Goal: Task Accomplishment & Management: Complete application form

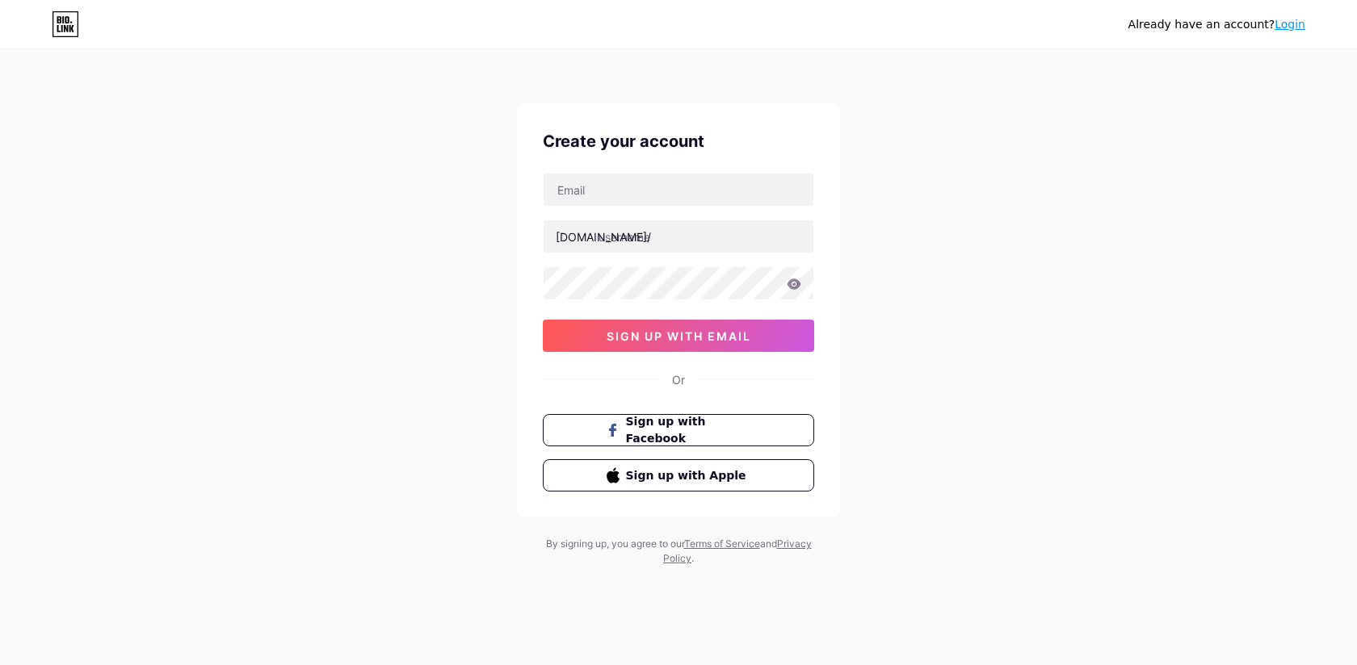
click at [603, 190] on input "text" at bounding box center [679, 190] width 270 height 32
type input "A"
type input "[EMAIL_ADDRESS][DOMAIN_NAME]"
click at [687, 237] on input "text" at bounding box center [679, 236] width 270 height 32
type input "agarimpeirabsb"
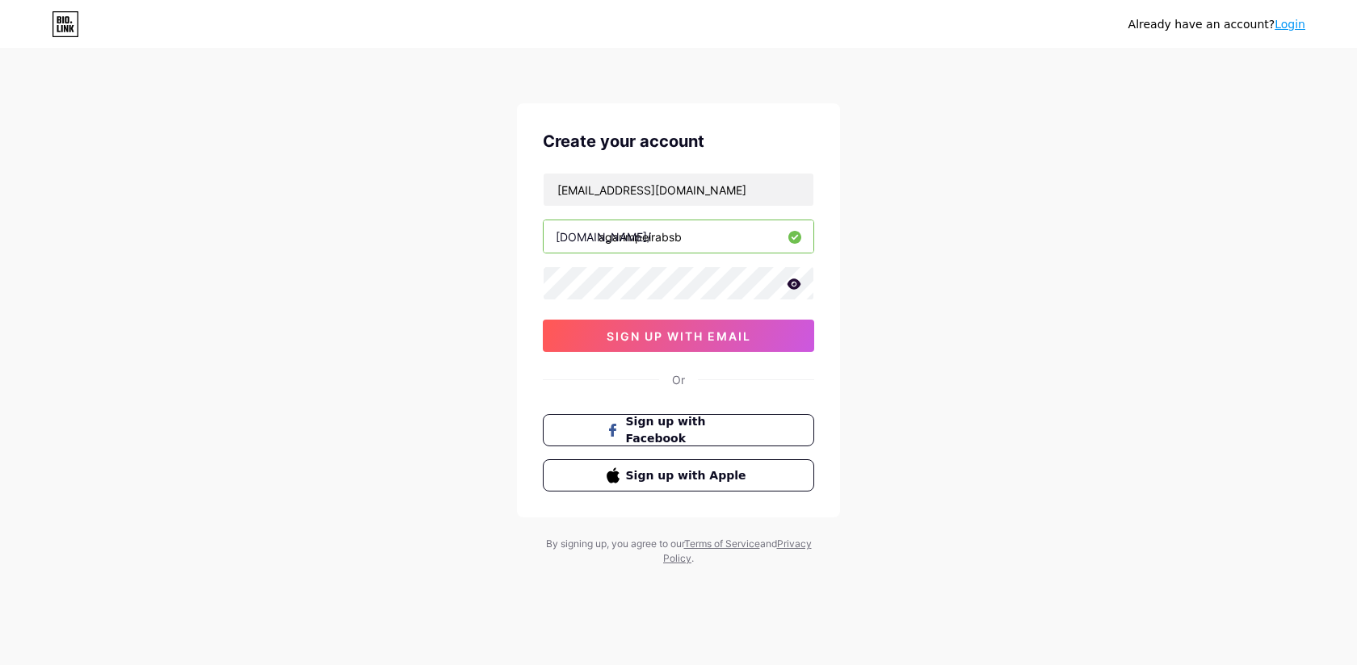
click at [800, 280] on icon at bounding box center [794, 284] width 15 height 11
click at [409, 290] on div "Already have an account? Login Create your account [EMAIL_ADDRESS][DOMAIN_NAME]…" at bounding box center [678, 309] width 1357 height 618
click at [543, 283] on div at bounding box center [678, 284] width 271 height 34
click at [632, 335] on span "sign up with email" at bounding box center [679, 337] width 145 height 14
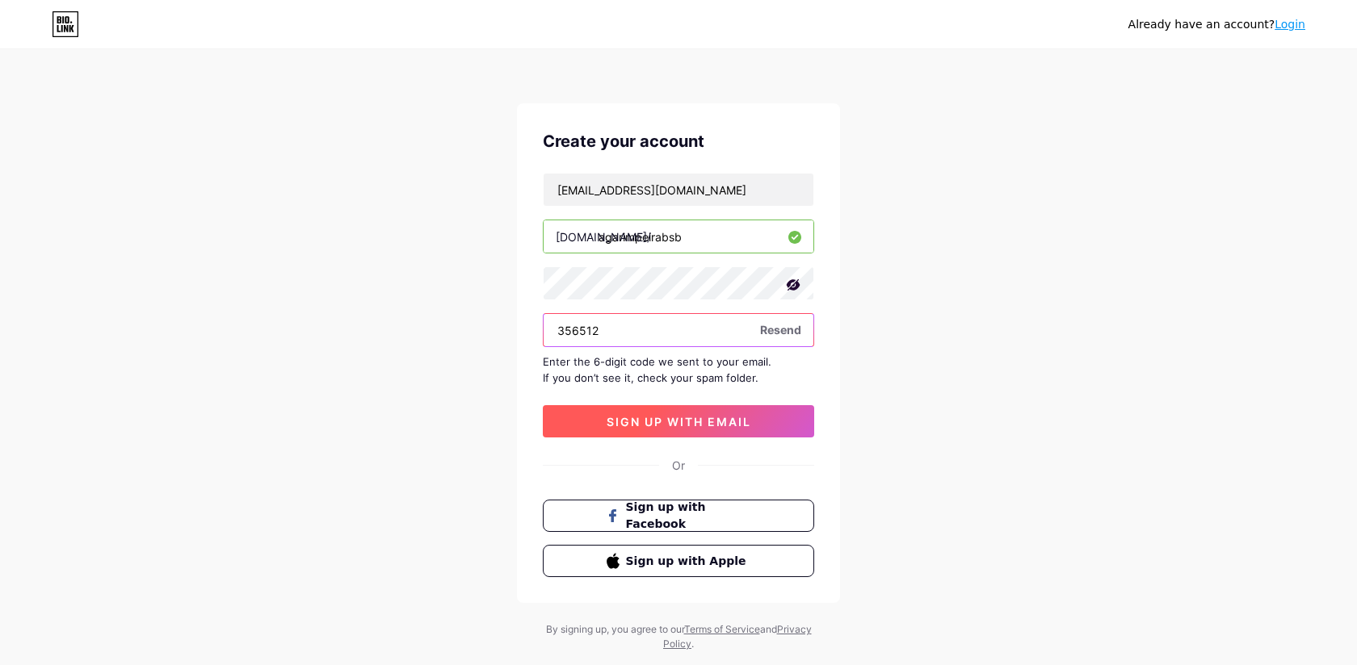
type input "356512"
click at [766, 419] on button "sign up with email" at bounding box center [678, 421] width 271 height 32
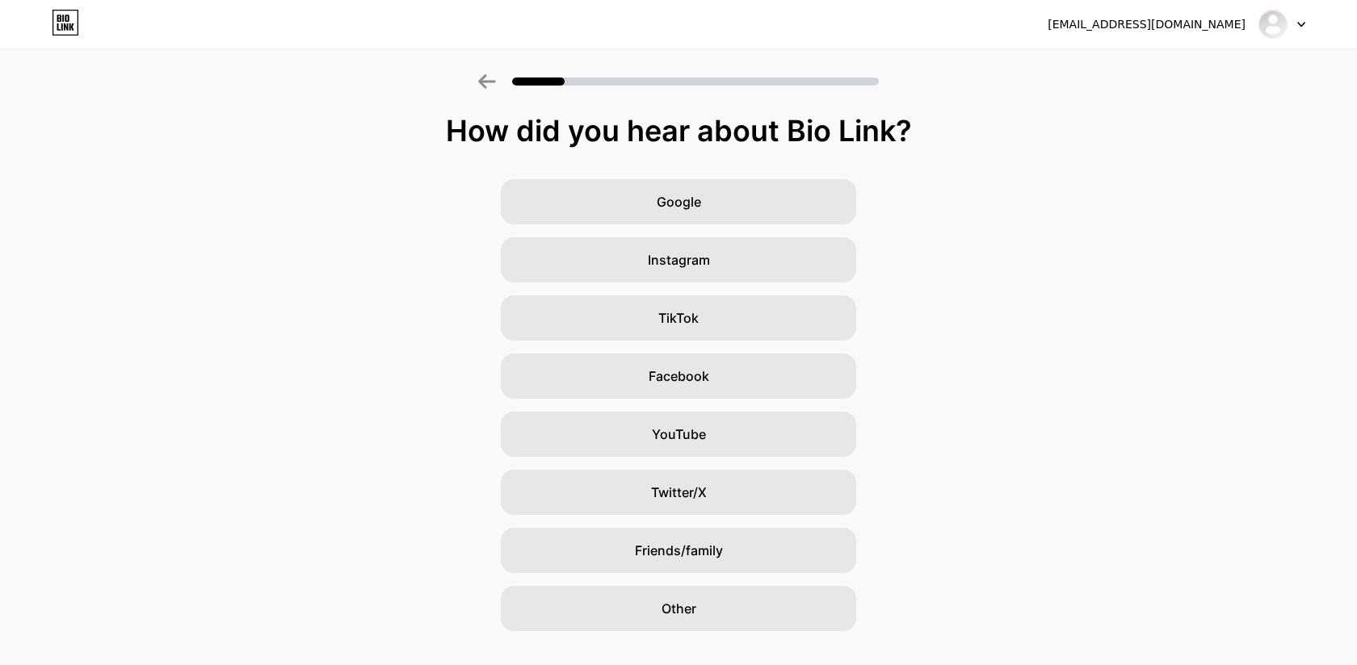
click at [1128, 355] on div "Google Instagram TikTok Facebook YouTube Twitter/X Friends/family Other" at bounding box center [678, 405] width 1357 height 452
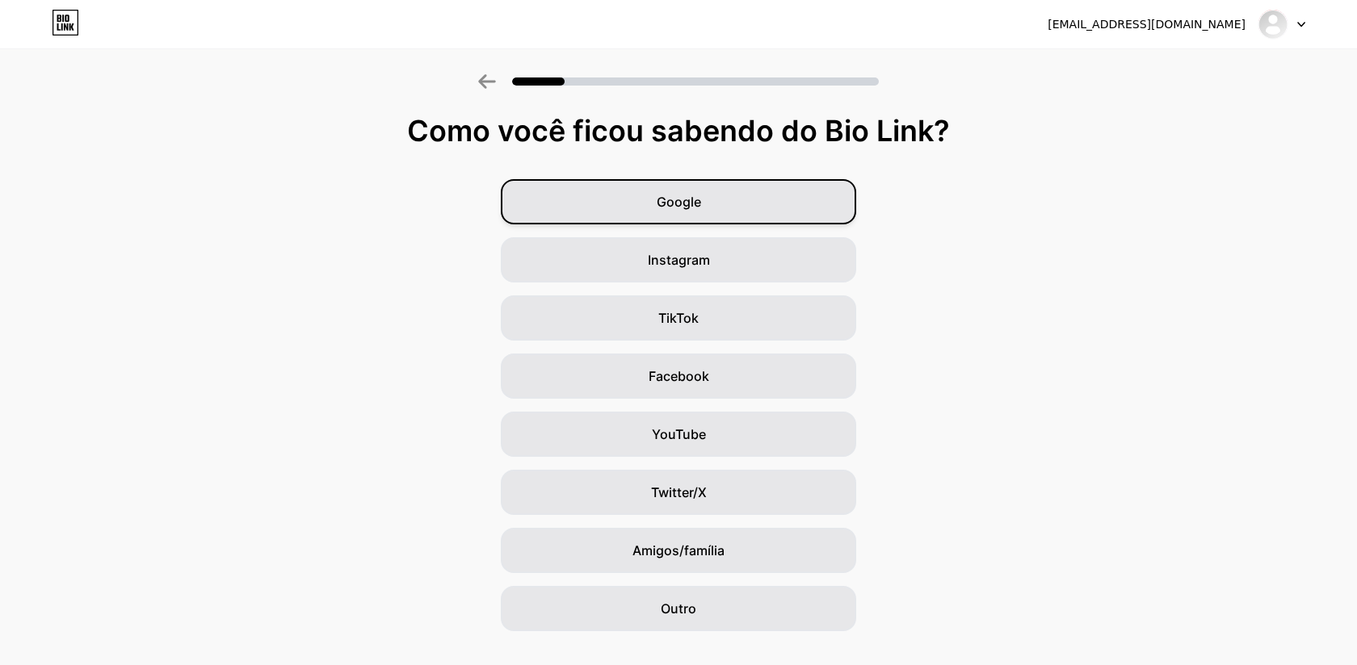
click at [739, 212] on div "Google" at bounding box center [678, 201] width 355 height 45
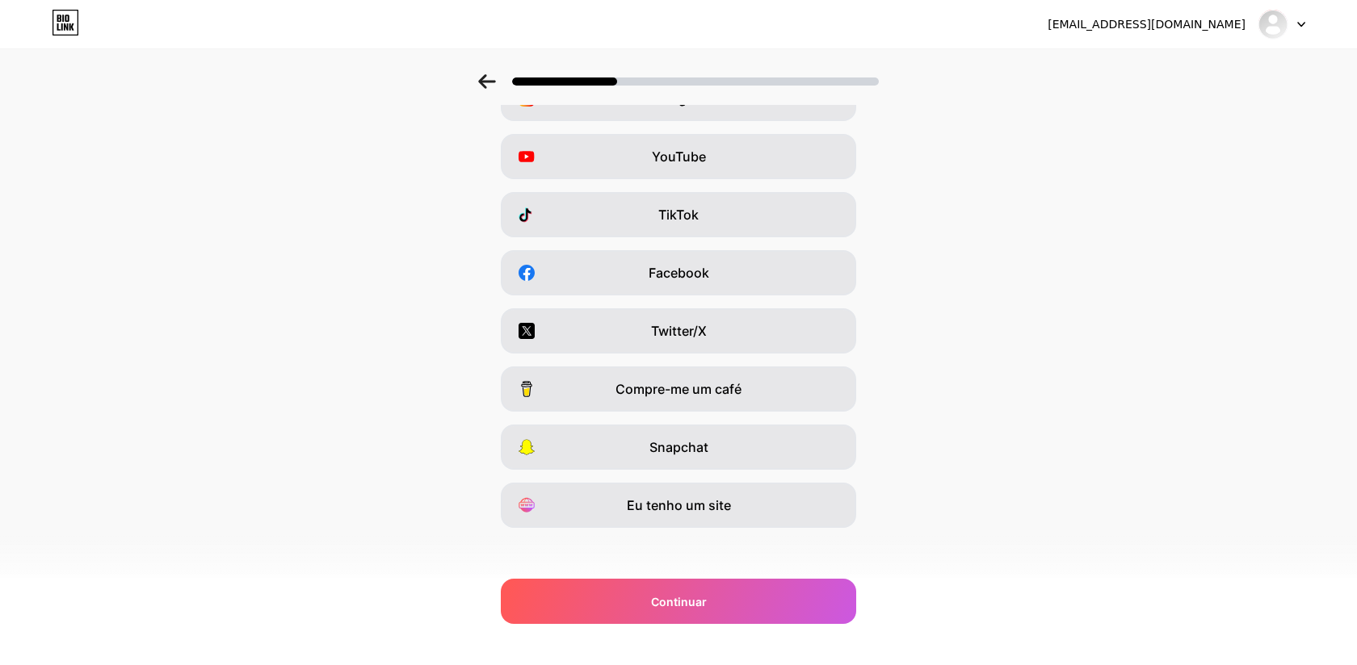
scroll to position [107, 0]
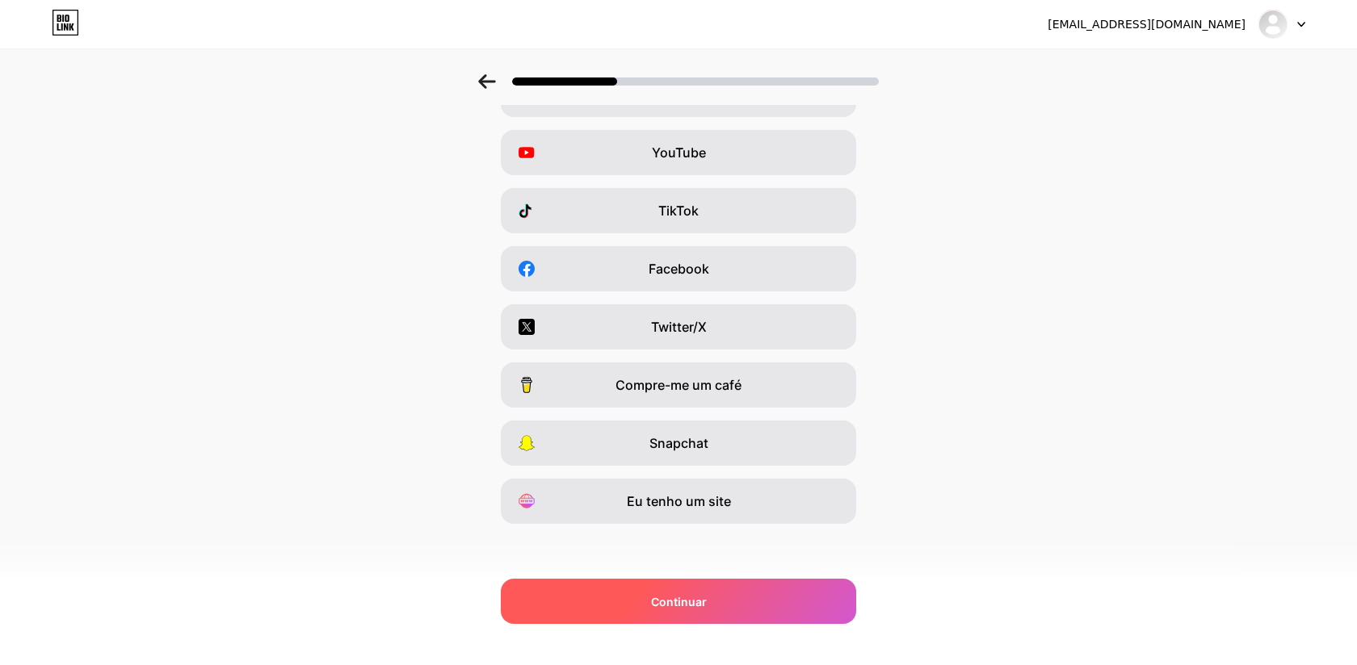
click at [755, 611] on div "Continuar" at bounding box center [678, 601] width 355 height 45
click at [681, 604] on font "Continuar" at bounding box center [679, 602] width 56 height 14
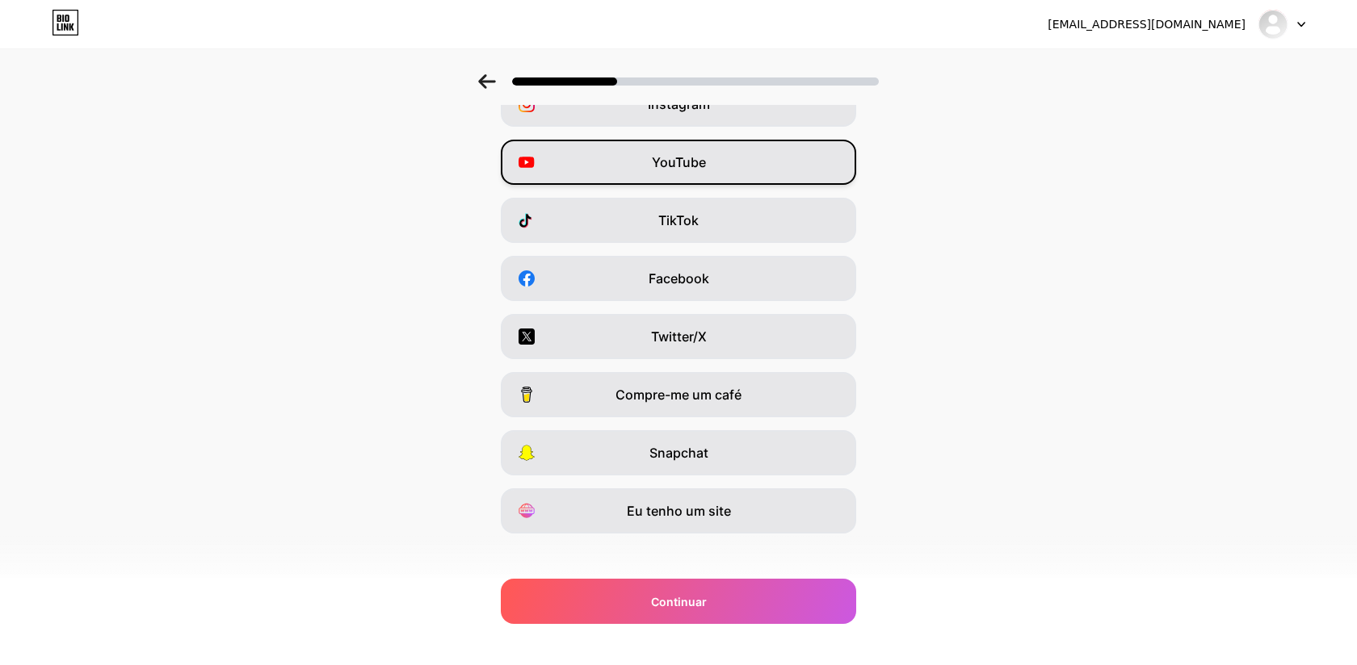
scroll to position [0, 0]
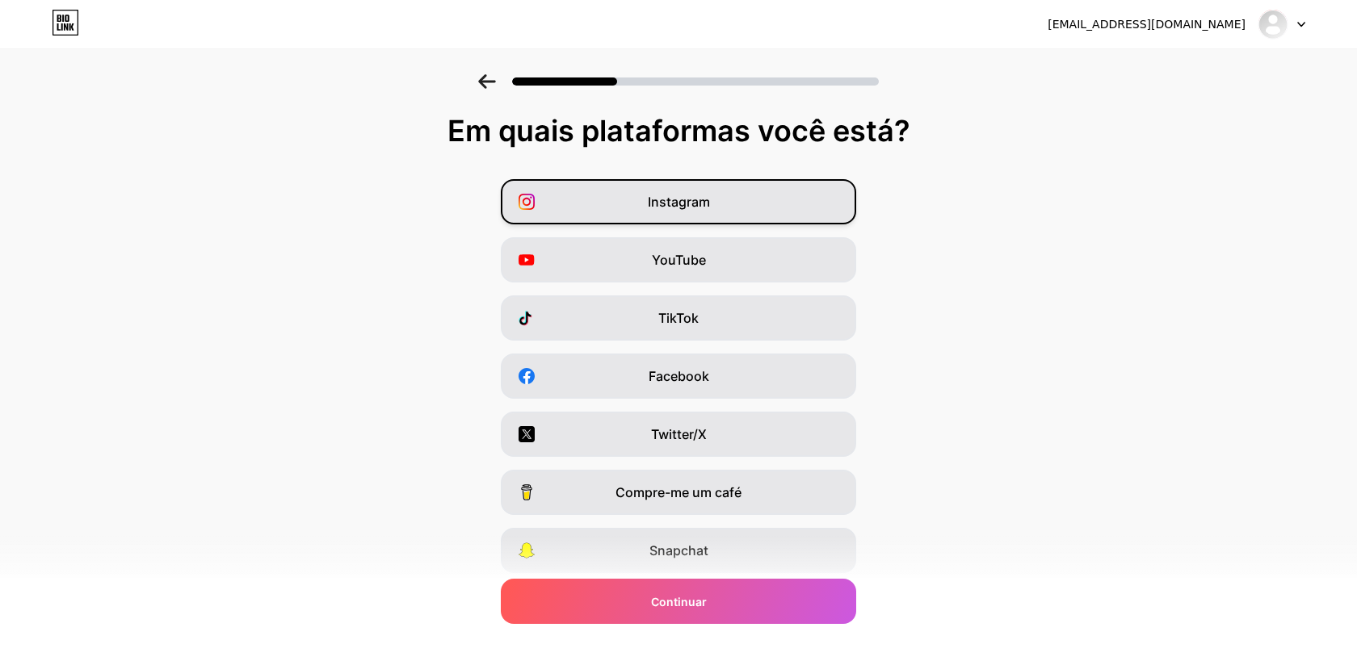
click at [724, 204] on div "Instagram" at bounding box center [678, 201] width 355 height 45
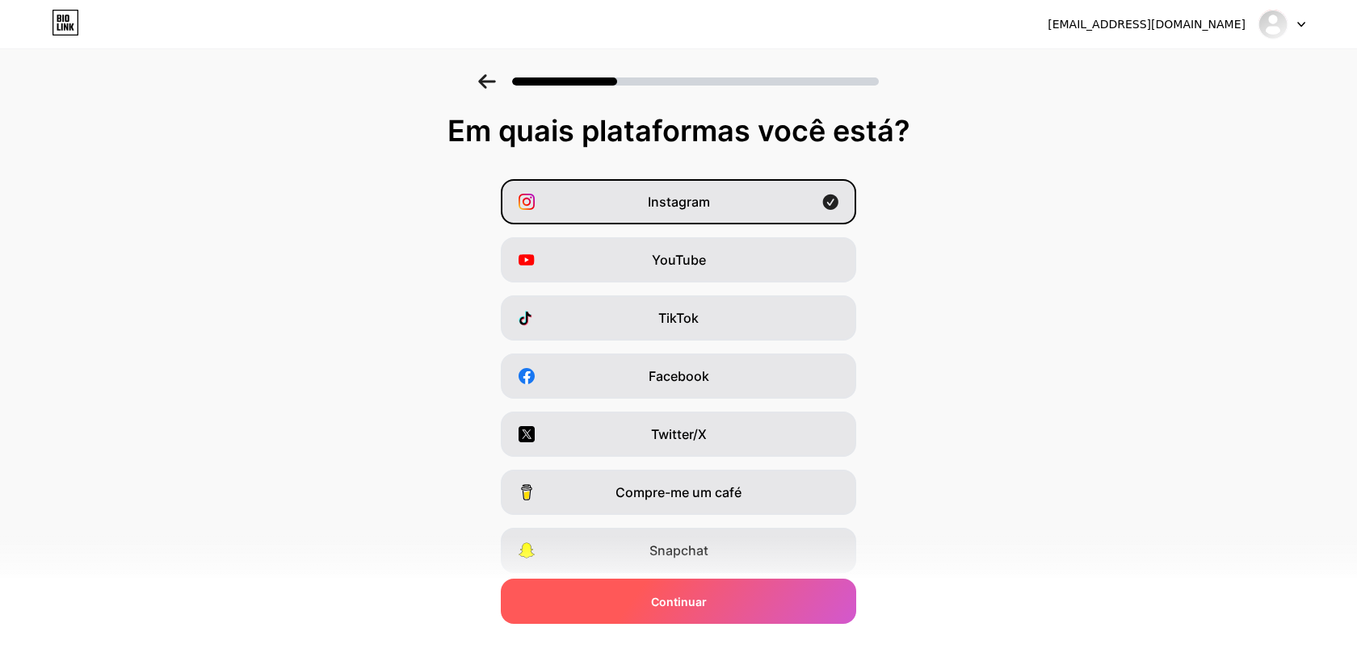
click at [683, 591] on div "Continuar" at bounding box center [678, 601] width 355 height 45
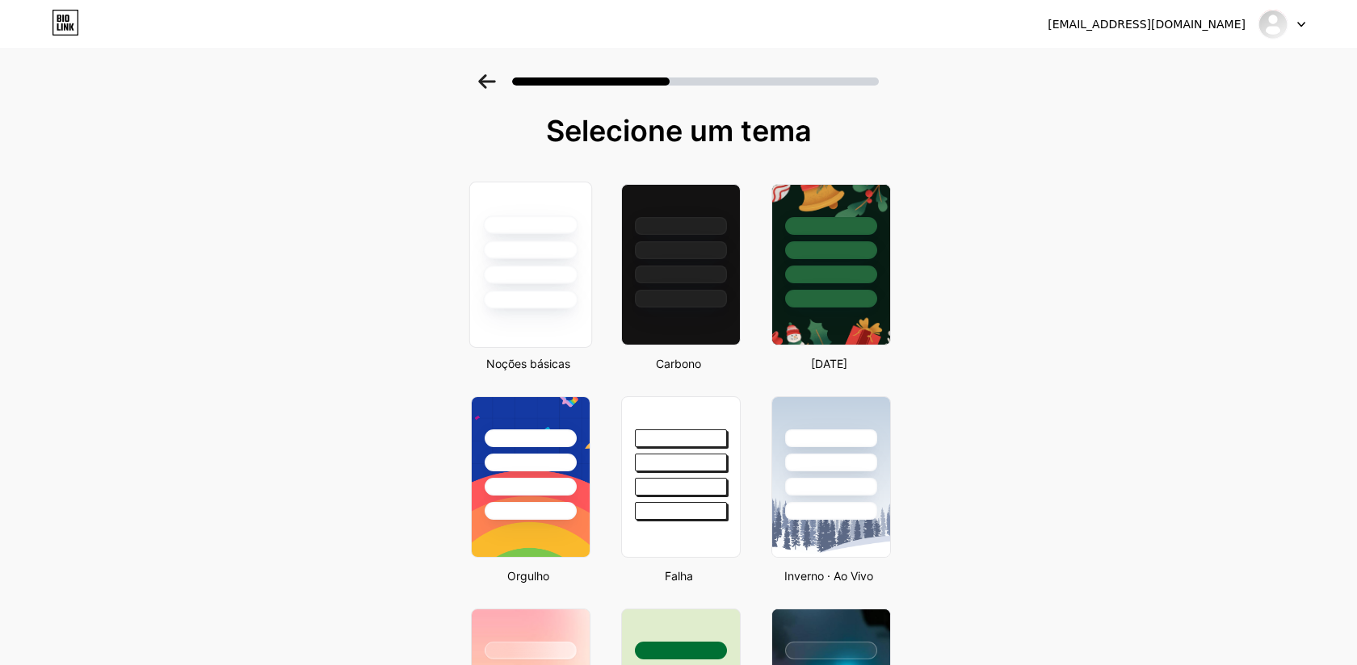
click at [554, 287] on div at bounding box center [530, 246] width 121 height 127
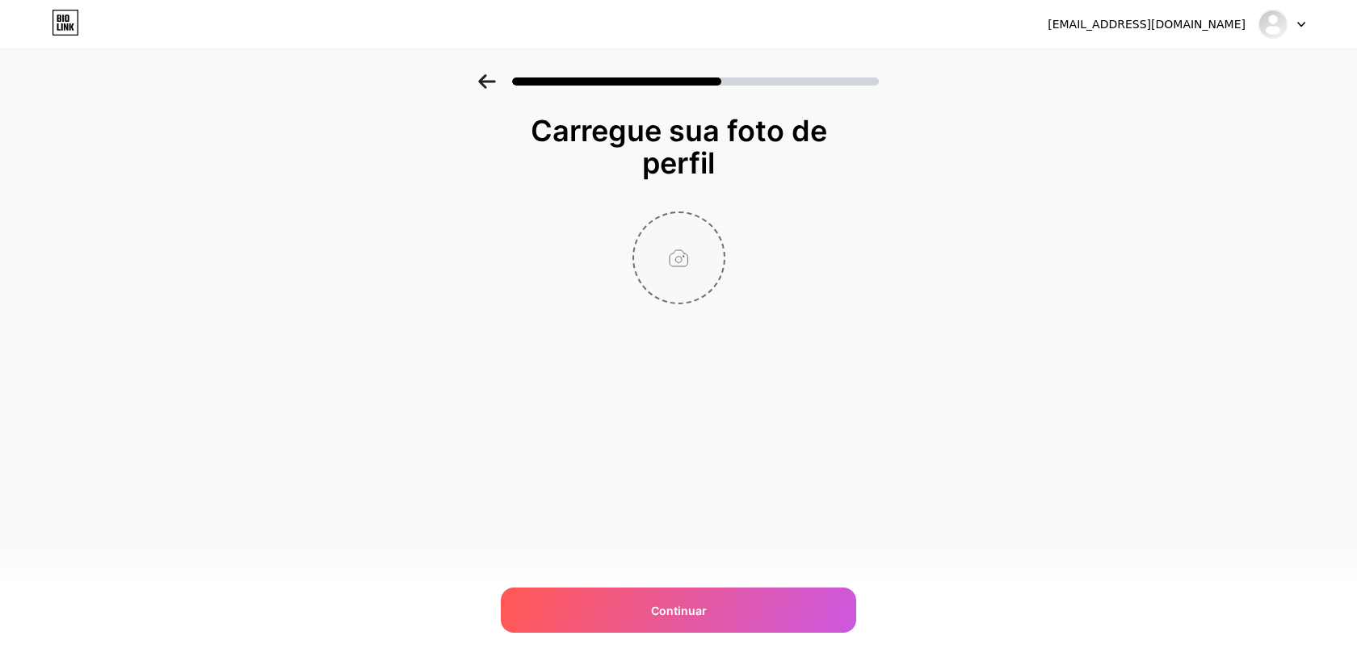
click at [684, 265] on input "file" at bounding box center [679, 258] width 90 height 90
click at [678, 254] on input "file" at bounding box center [679, 258] width 90 height 90
type input "C:\fakepath\Design sem nome.png"
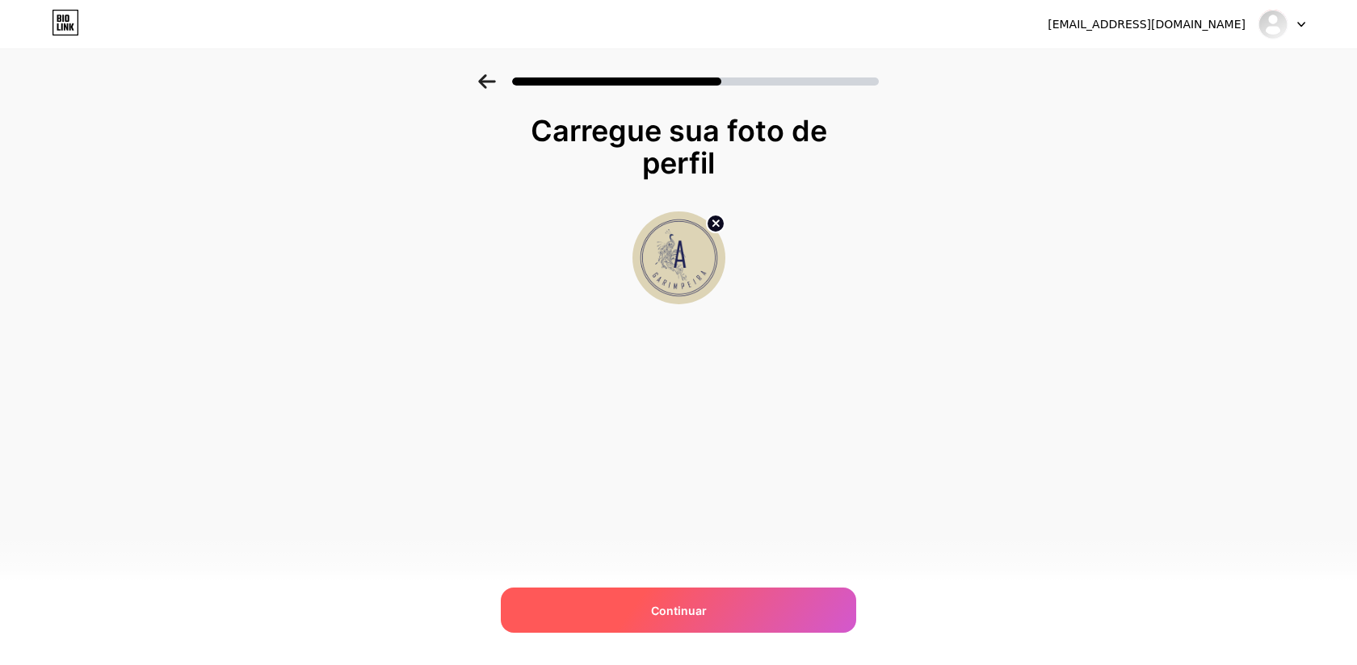
click at [664, 612] on font "Continuar" at bounding box center [679, 611] width 56 height 14
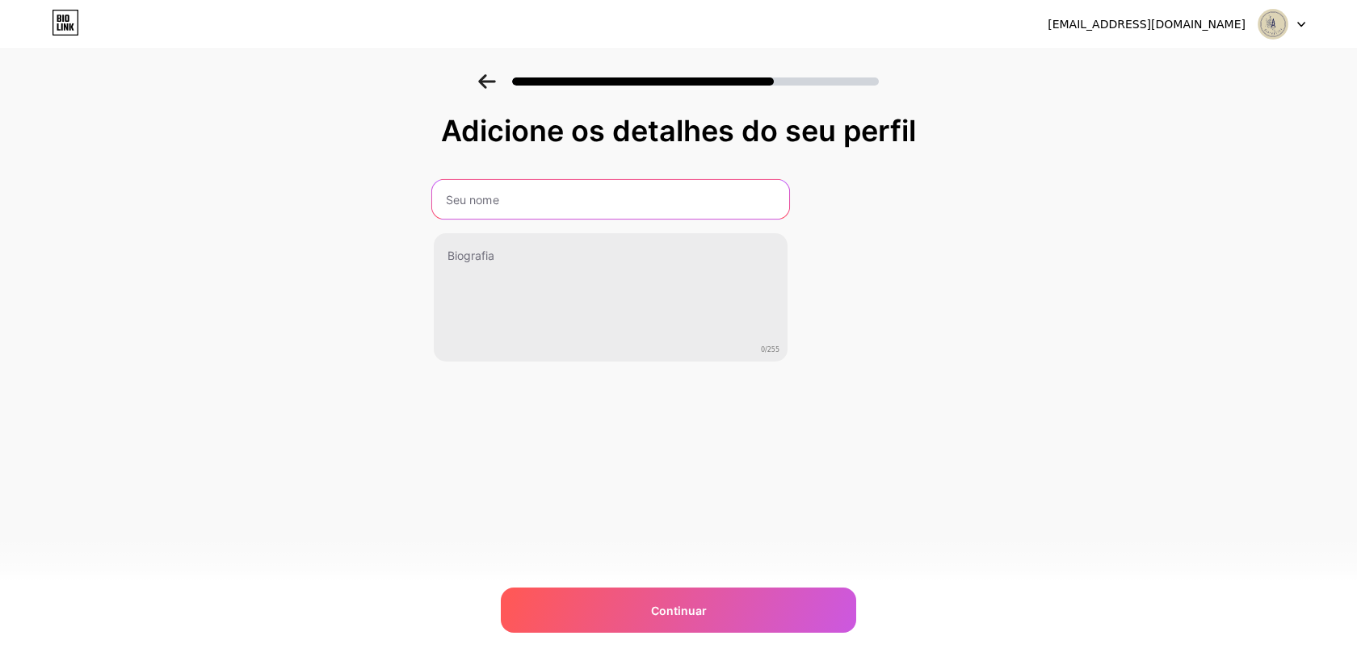
click at [553, 195] on input "text" at bounding box center [610, 199] width 357 height 39
type input "a"
type input "A|Garimpeira- Bsb"
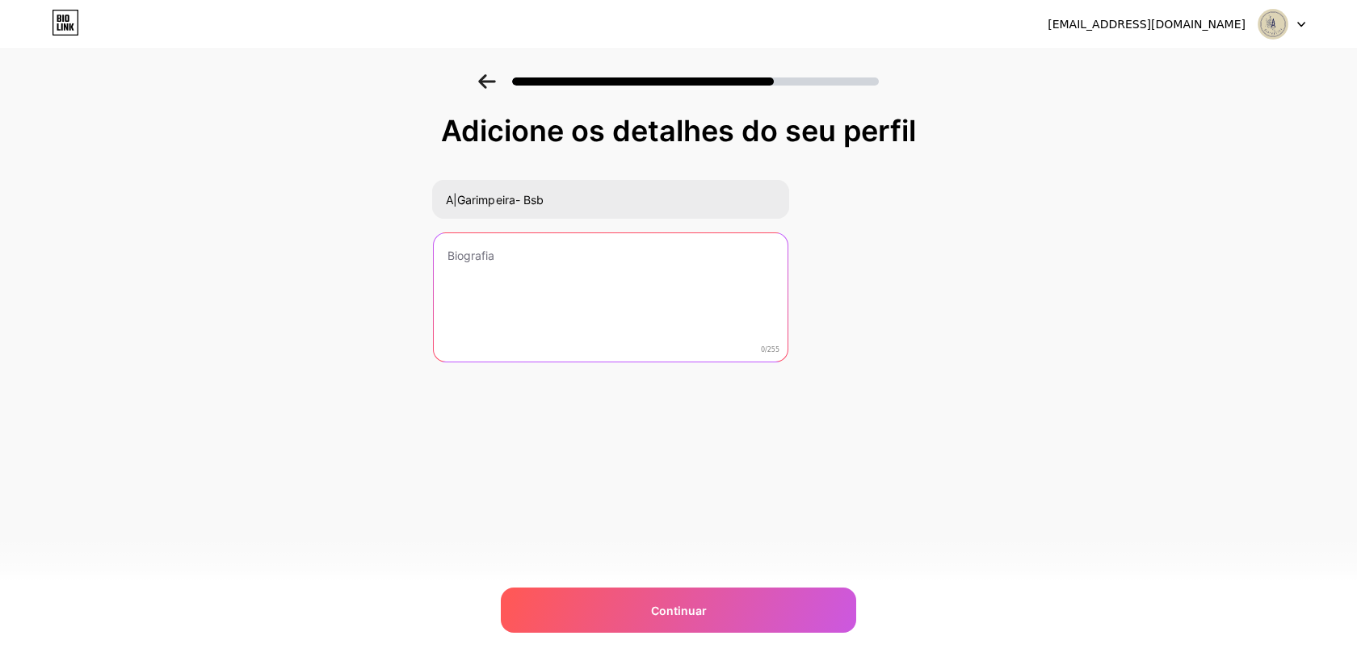
click at [589, 258] on textarea at bounding box center [611, 298] width 354 height 130
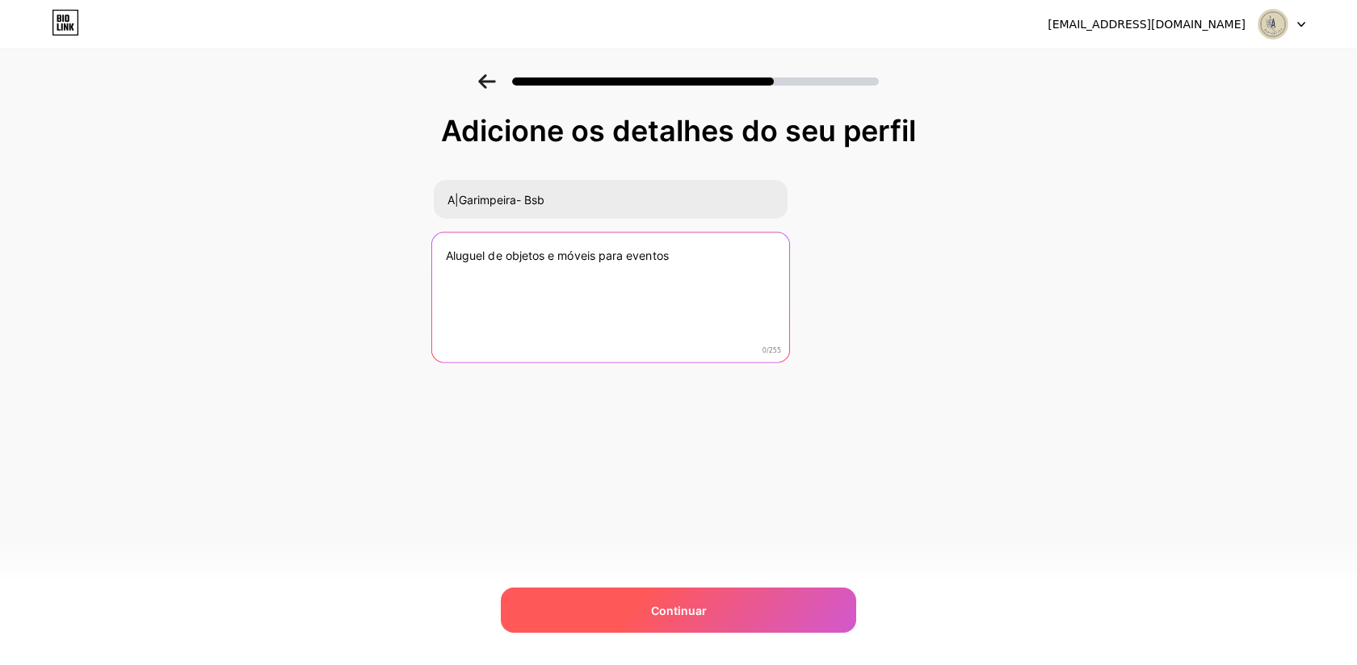
type textarea "Aluguel de objetos e móveis para eventos"
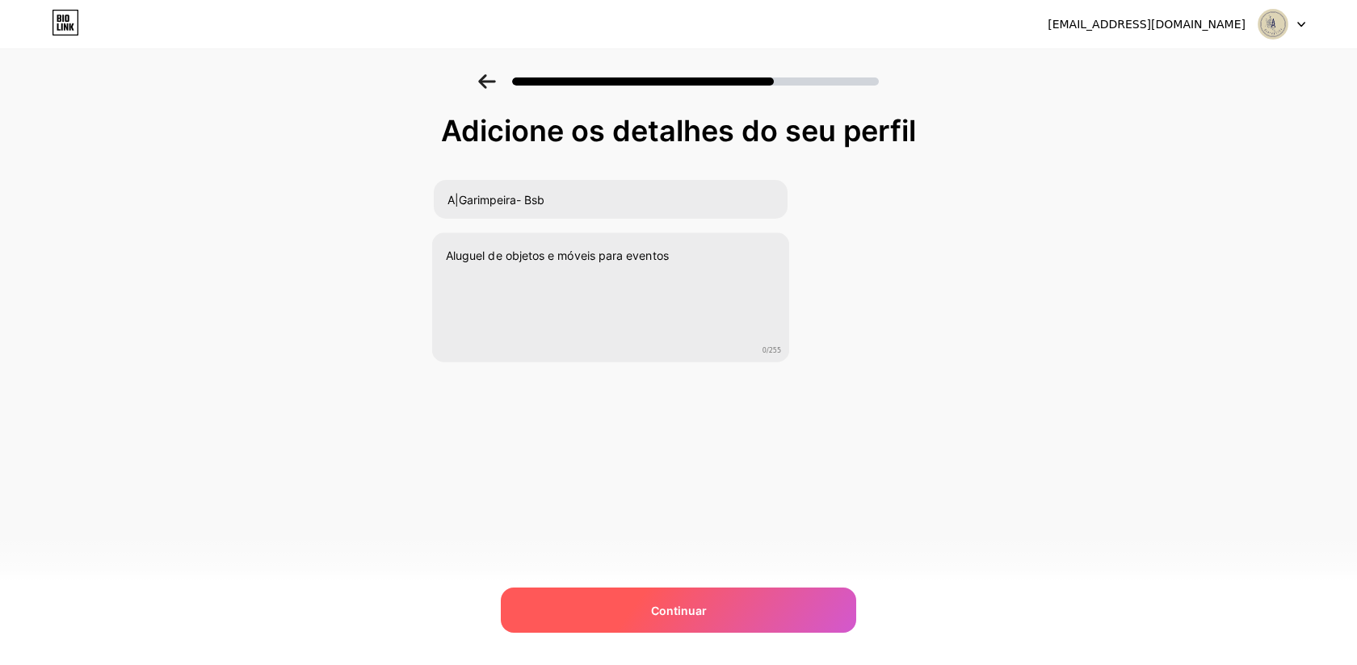
click at [746, 622] on div "Continuar" at bounding box center [678, 610] width 355 height 45
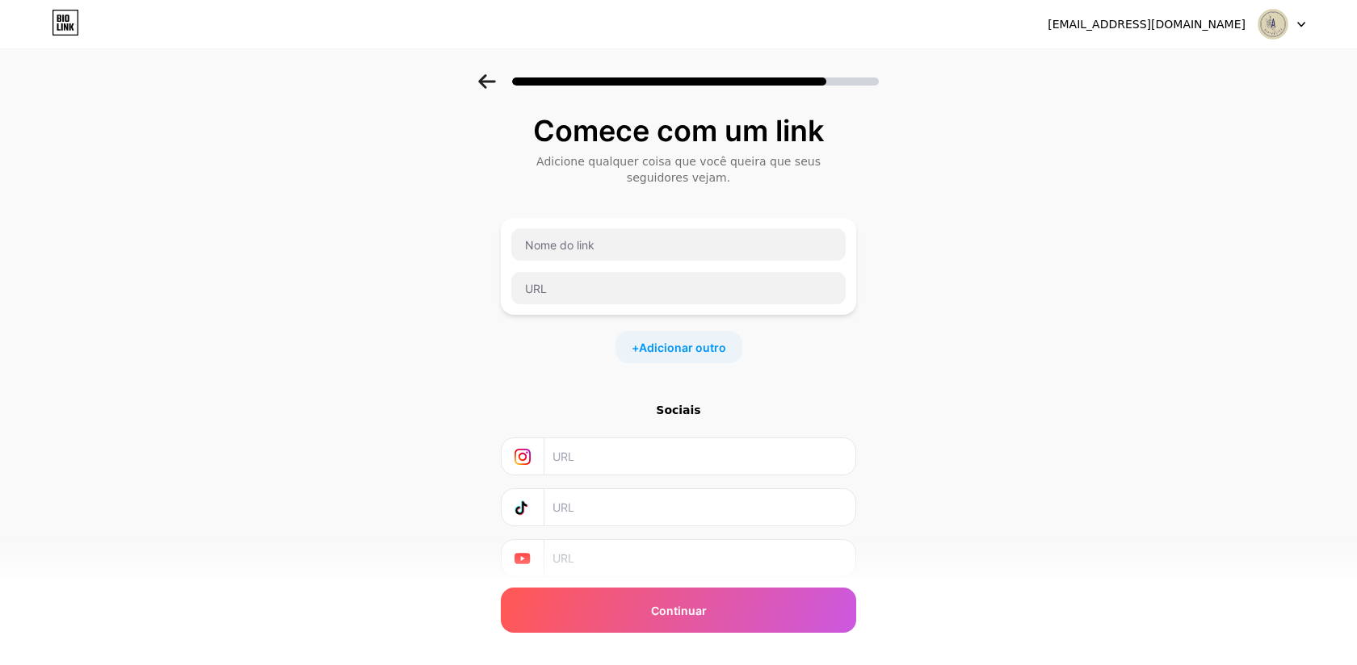
scroll to position [57, 0]
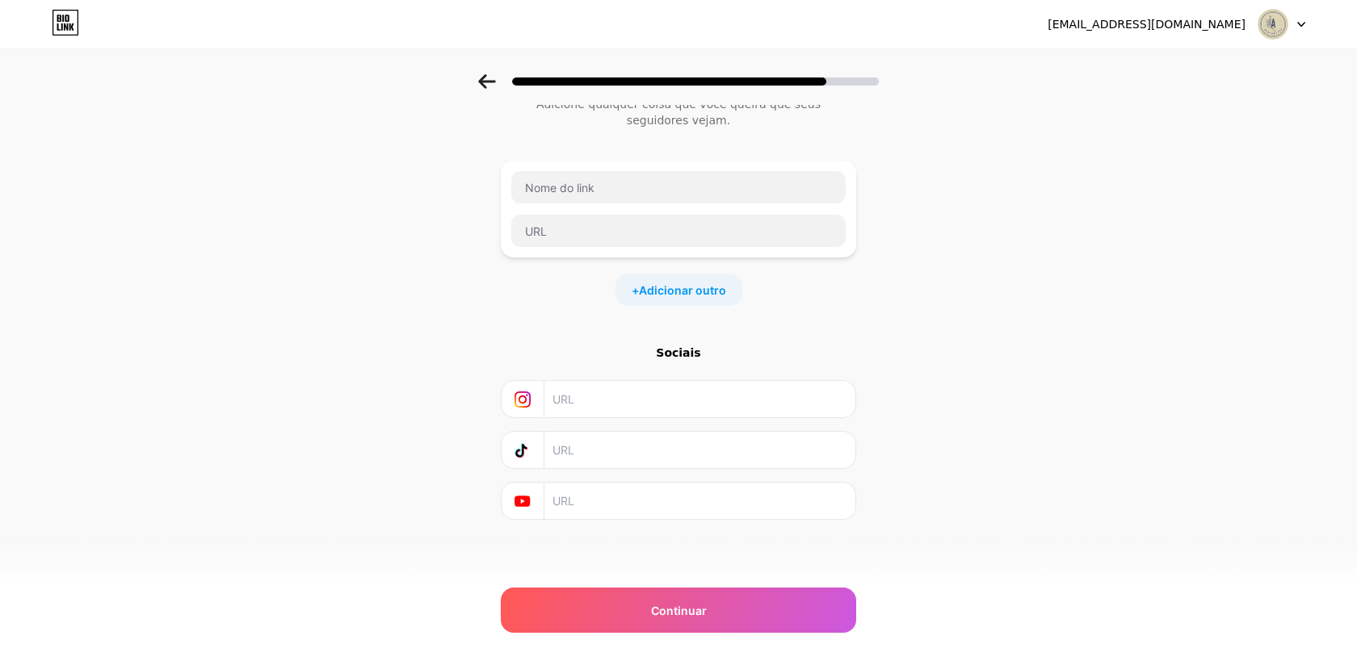
click at [679, 399] on input "text" at bounding box center [698, 399] width 293 height 36
click at [658, 394] on input "text" at bounding box center [698, 399] width 293 height 36
paste input "@"
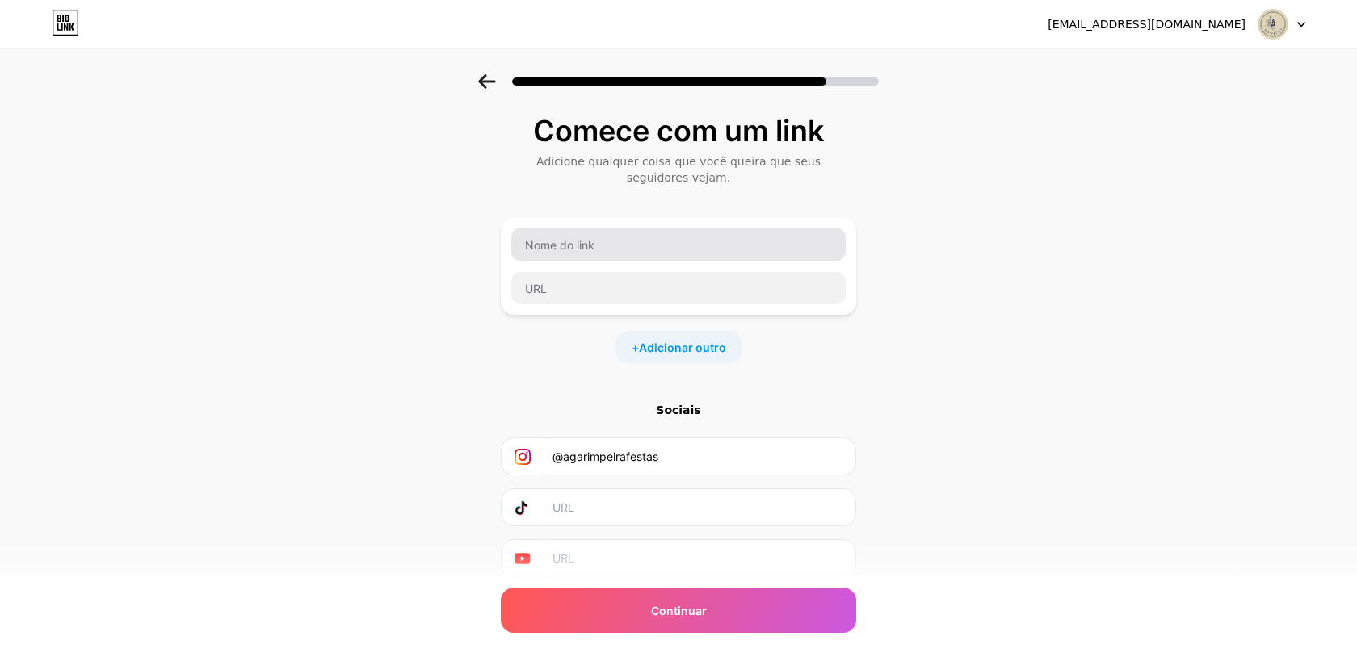
type input "@agarimpeirafestas"
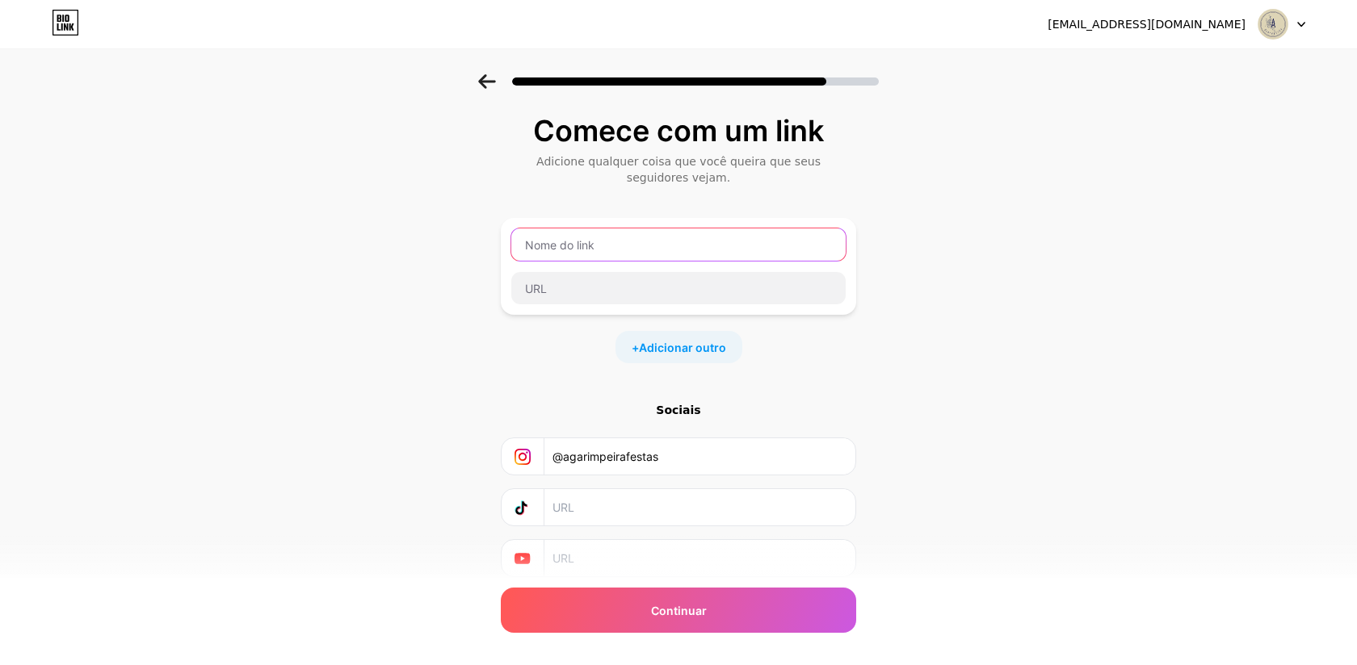
click at [665, 252] on input "text" at bounding box center [678, 245] width 334 height 32
type input "Instagram"
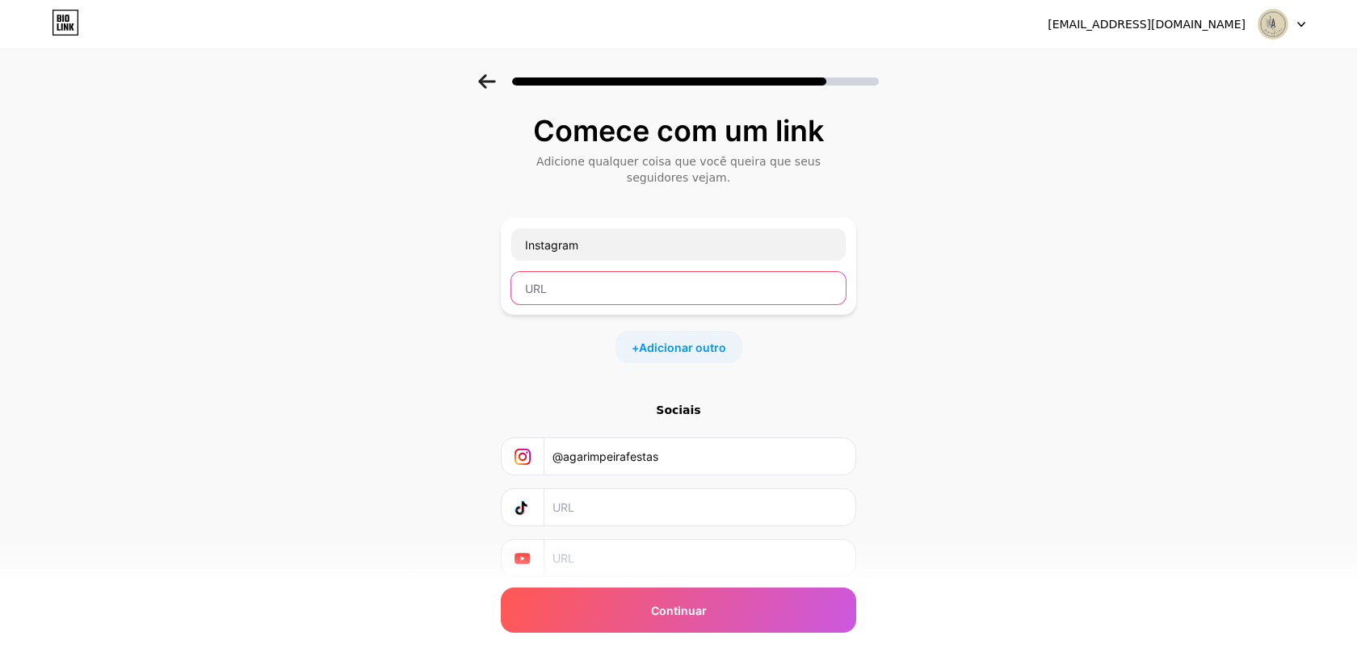
click at [718, 292] on input "text" at bounding box center [678, 288] width 334 height 32
click at [650, 288] on input "text" at bounding box center [678, 288] width 334 height 32
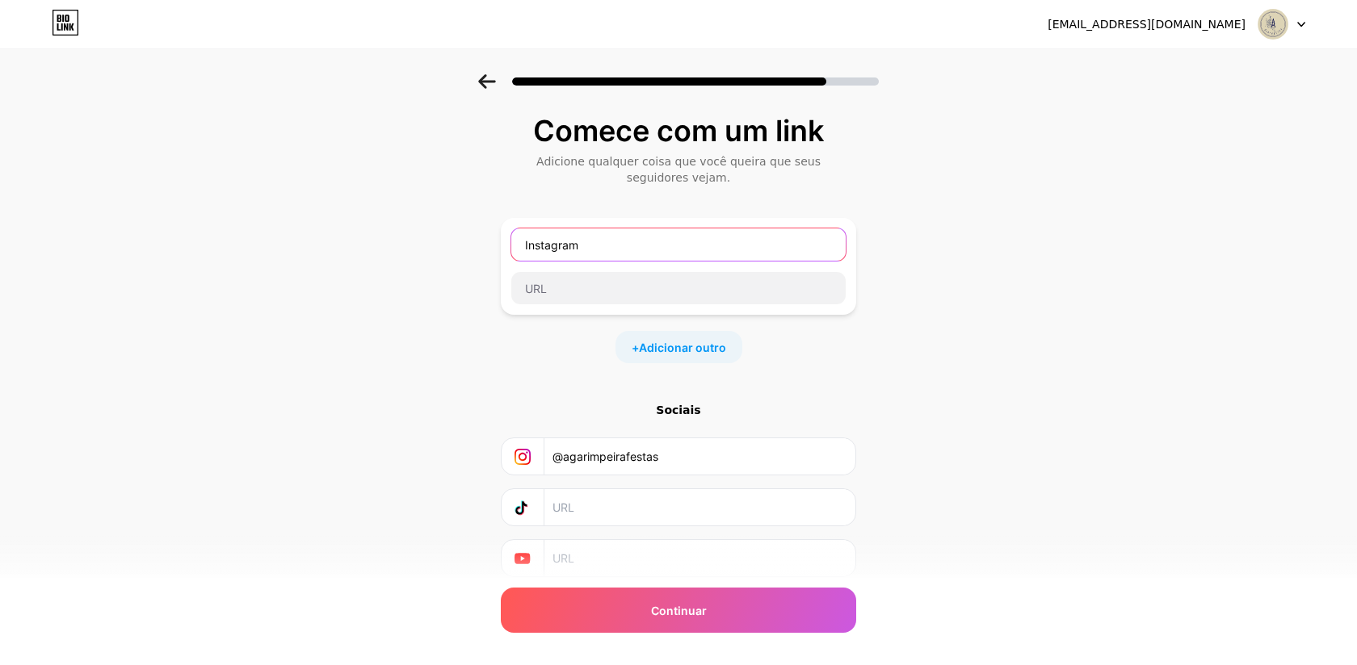
drag, startPoint x: 619, startPoint y: 243, endPoint x: 0, endPoint y: 241, distance: 618.6
click at [0, 241] on div "Comece com um link Adicione qualquer coisa que você queira que seus seguidores …" at bounding box center [678, 366] width 1357 height 584
drag, startPoint x: 675, startPoint y: 237, endPoint x: 456, endPoint y: 237, distance: 218.9
click at [456, 237] on div "Comece com um link Adicione qualquer coisa que você queira que seus seguidores …" at bounding box center [678, 366] width 1357 height 584
type input "Atendimento online"
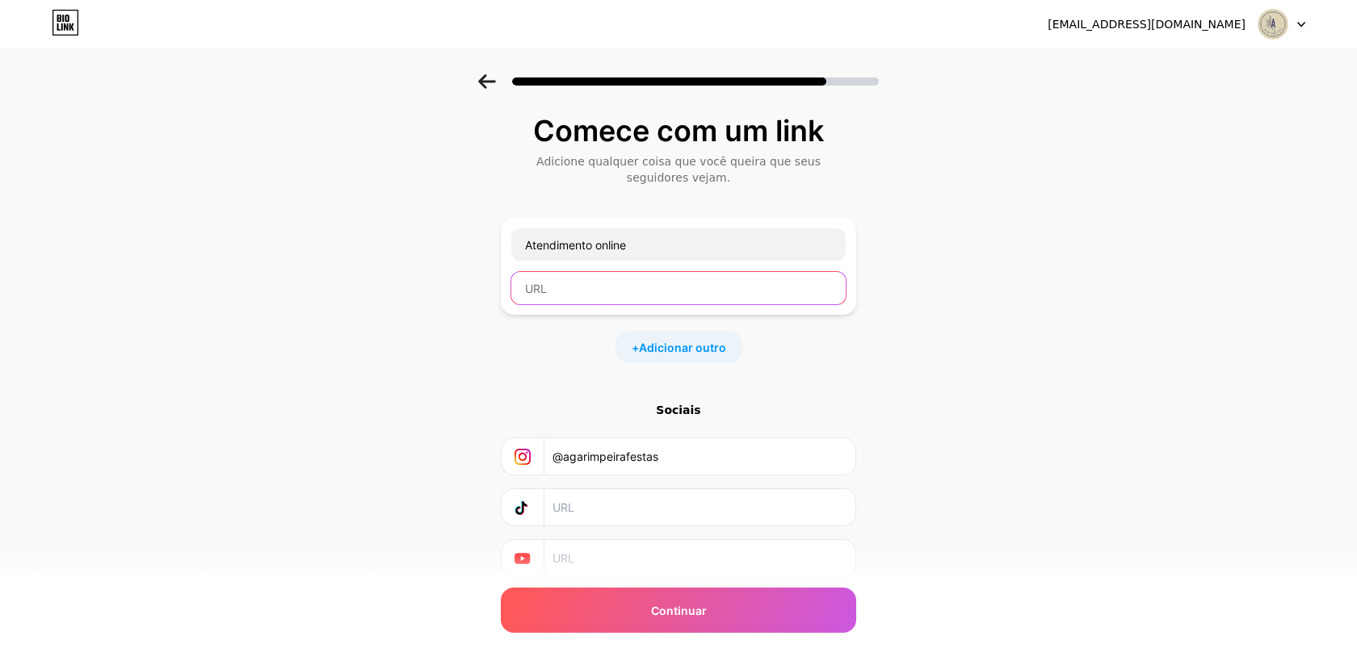
click at [602, 290] on input "text" at bounding box center [678, 288] width 334 height 32
click at [666, 339] on span "Adicionar outro" at bounding box center [682, 347] width 87 height 17
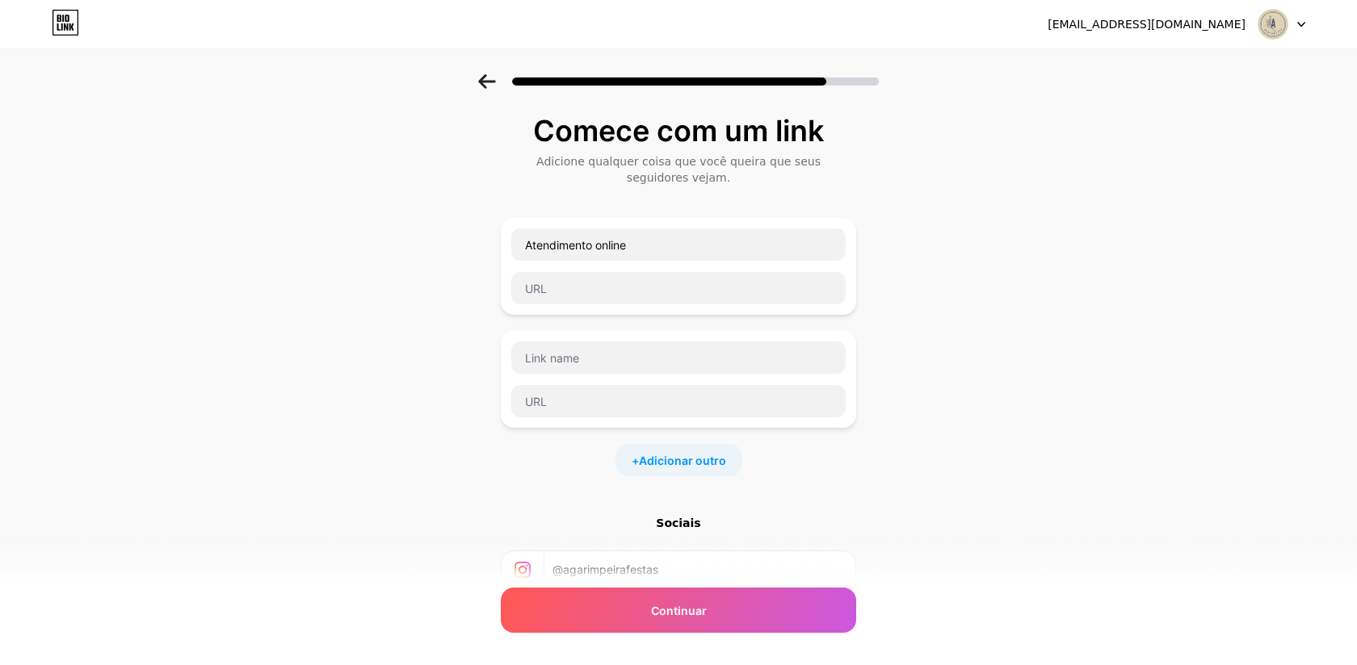
click at [603, 305] on div "Atendimento online" at bounding box center [678, 266] width 355 height 97
click at [581, 280] on input "text" at bounding box center [678, 288] width 334 height 32
click at [625, 286] on input "text" at bounding box center [678, 288] width 334 height 32
click at [658, 290] on input "text" at bounding box center [678, 288] width 334 height 32
paste input "[URL][DOMAIN_NAME]"
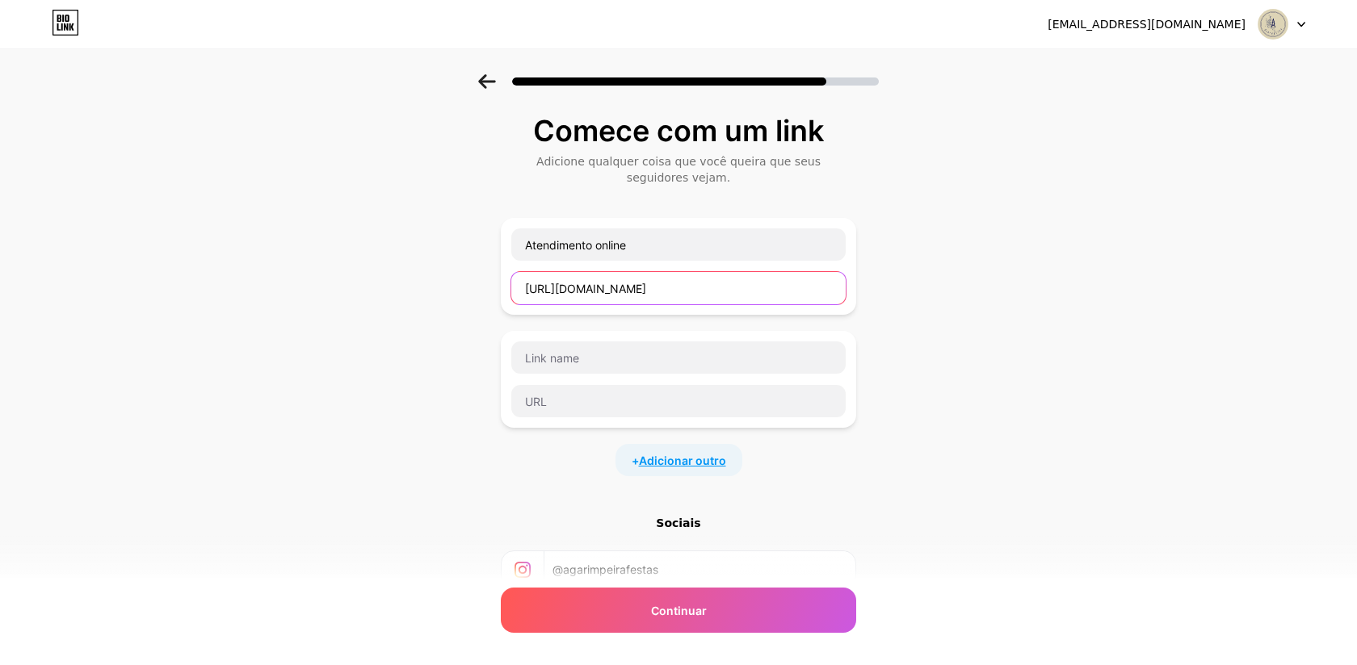
type input "[URL][DOMAIN_NAME]"
click at [676, 460] on font "Adicionar outro" at bounding box center [682, 461] width 87 height 14
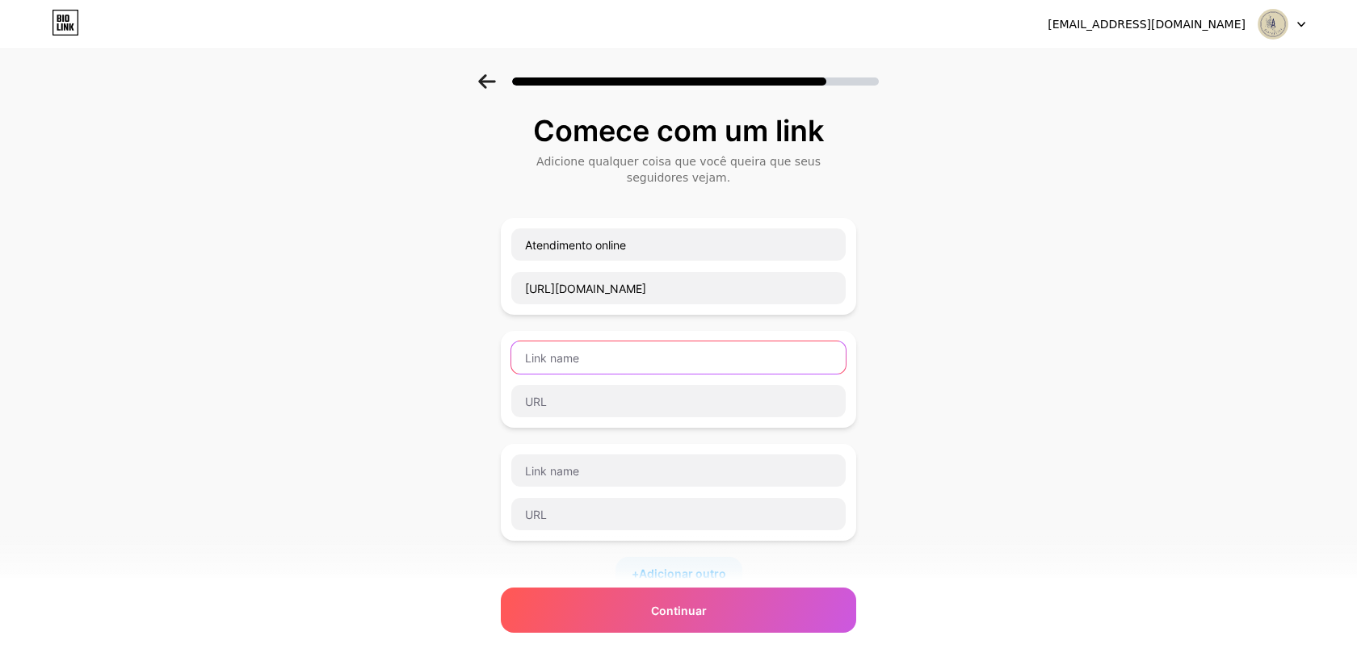
click at [628, 359] on input "text" at bounding box center [678, 358] width 334 height 32
type input "g"
type input "Grupo Vip"
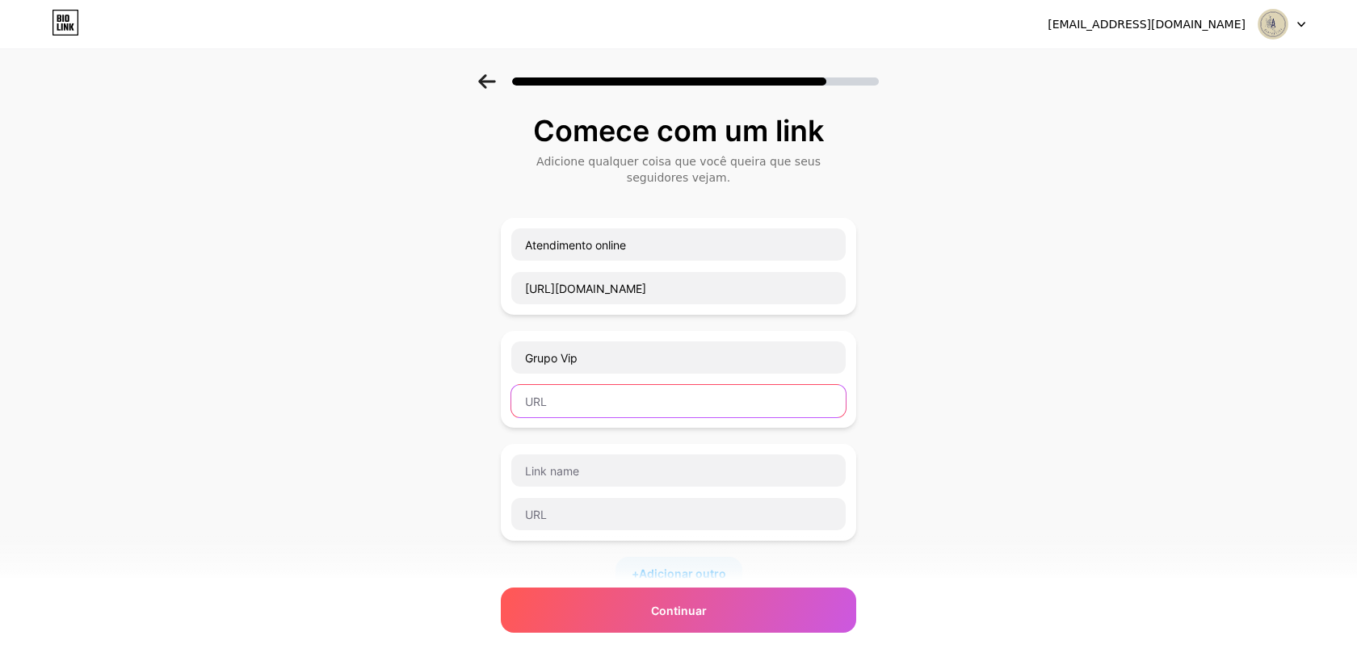
click at [627, 401] on input "text" at bounding box center [678, 401] width 334 height 32
paste input "‎Acesse este link para entrar no meu grupo do WhatsApp: [URL][DOMAIN_NAME]"
type input "‎Acesse este link para entrar no meu grupo do WhatsApp: [URL][DOMAIN_NAME]"
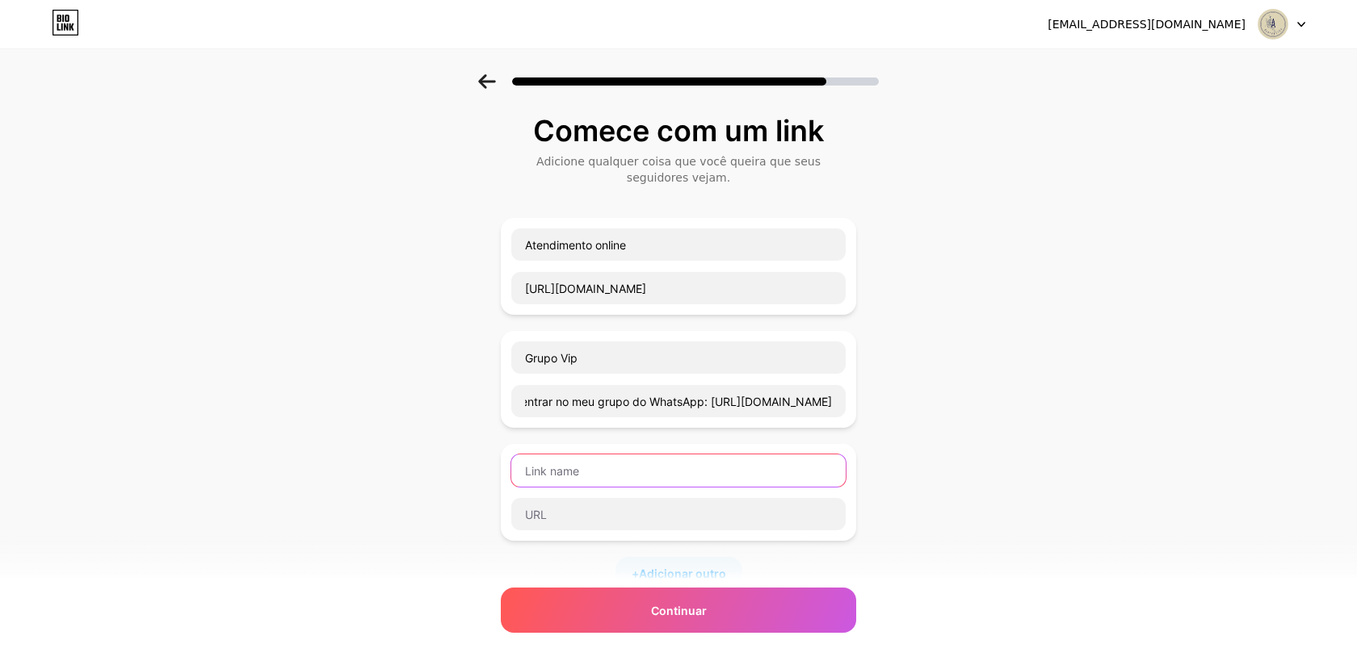
scroll to position [0, 0]
click at [608, 471] on input "text" at bounding box center [678, 471] width 334 height 32
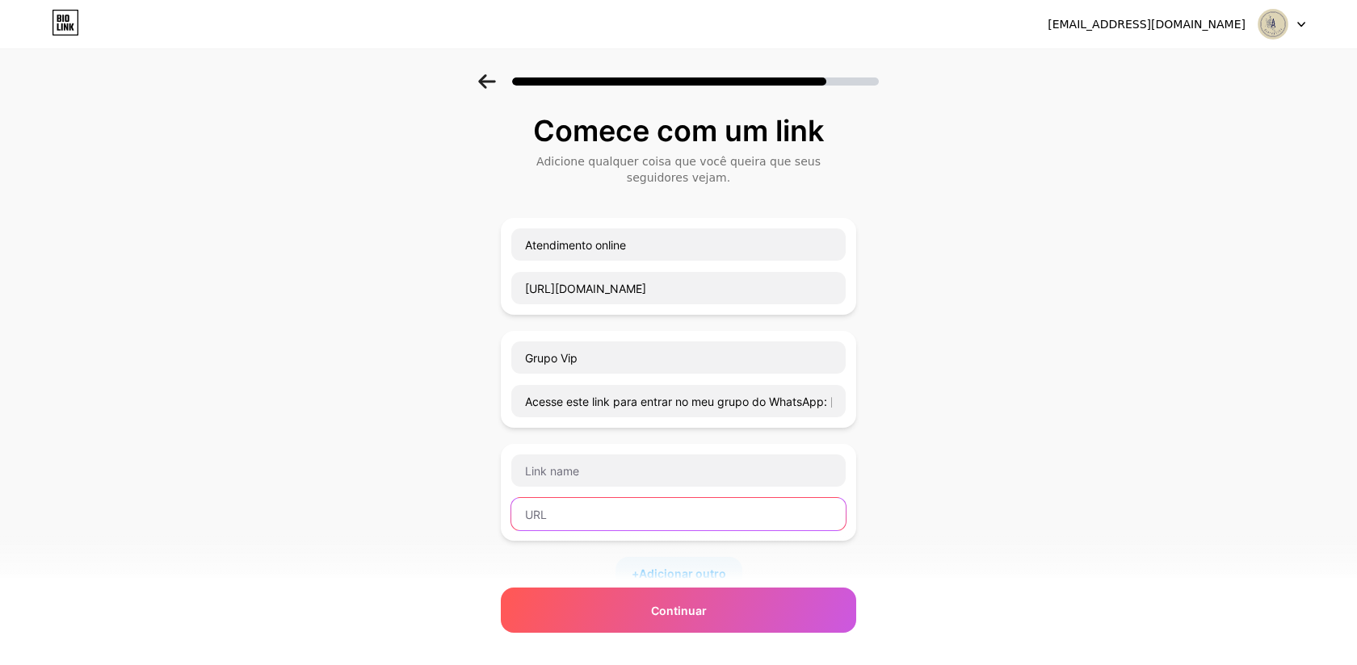
click at [545, 513] on input "text" at bounding box center [678, 514] width 334 height 32
paste input "[URL][DOMAIN_NAME]."
type input "[URL][DOMAIN_NAME]."
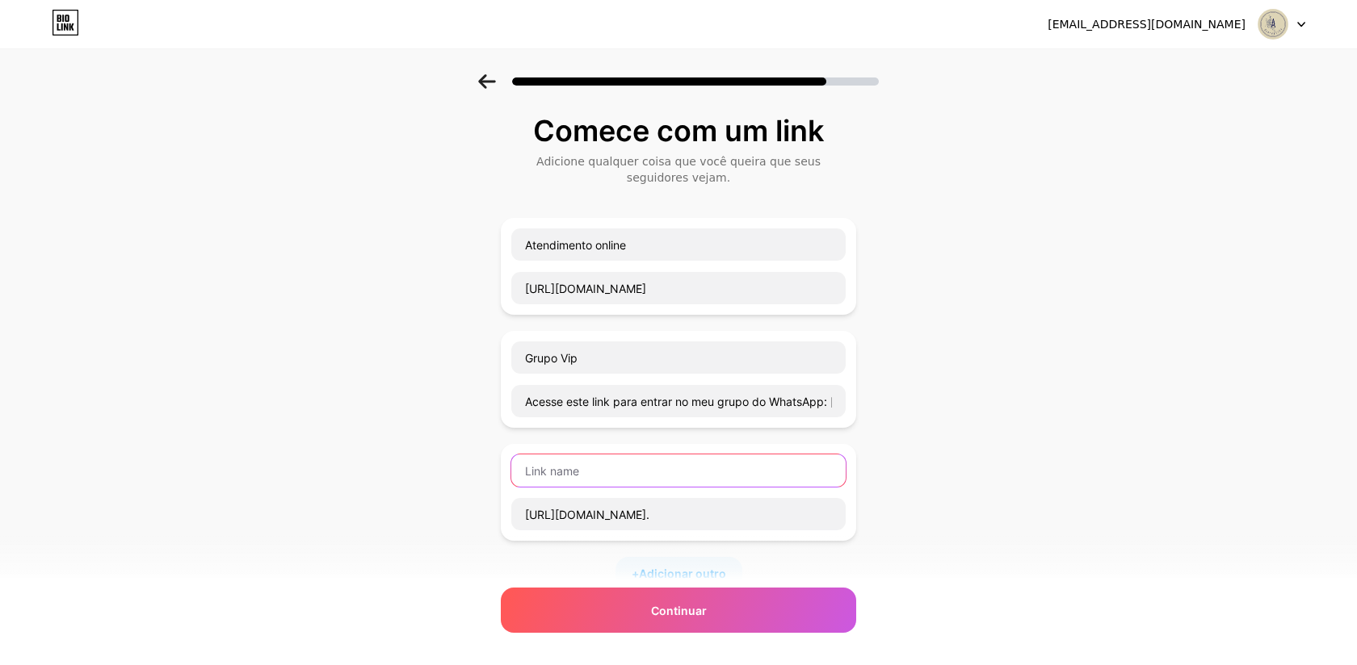
click at [560, 466] on input "text" at bounding box center [678, 471] width 334 height 32
type input "s"
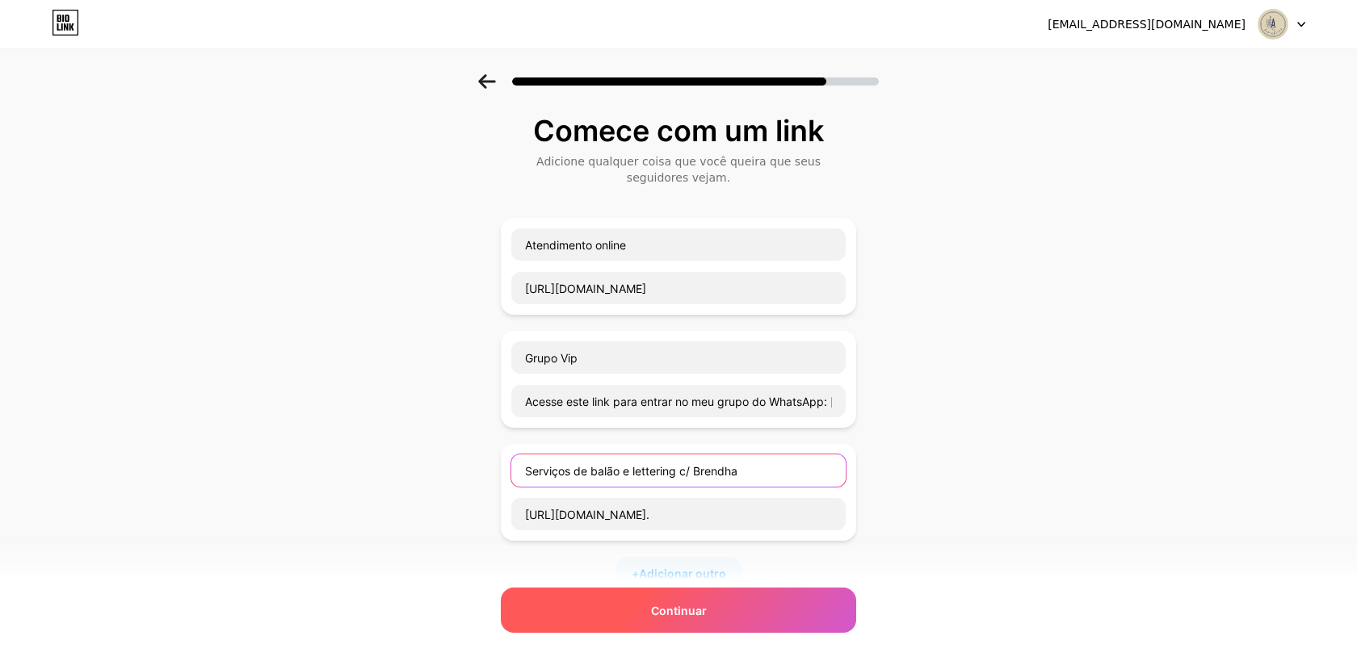
type input "Serviços de balão e lettering c/ Brendha"
click at [741, 617] on div "Continuar" at bounding box center [678, 610] width 355 height 45
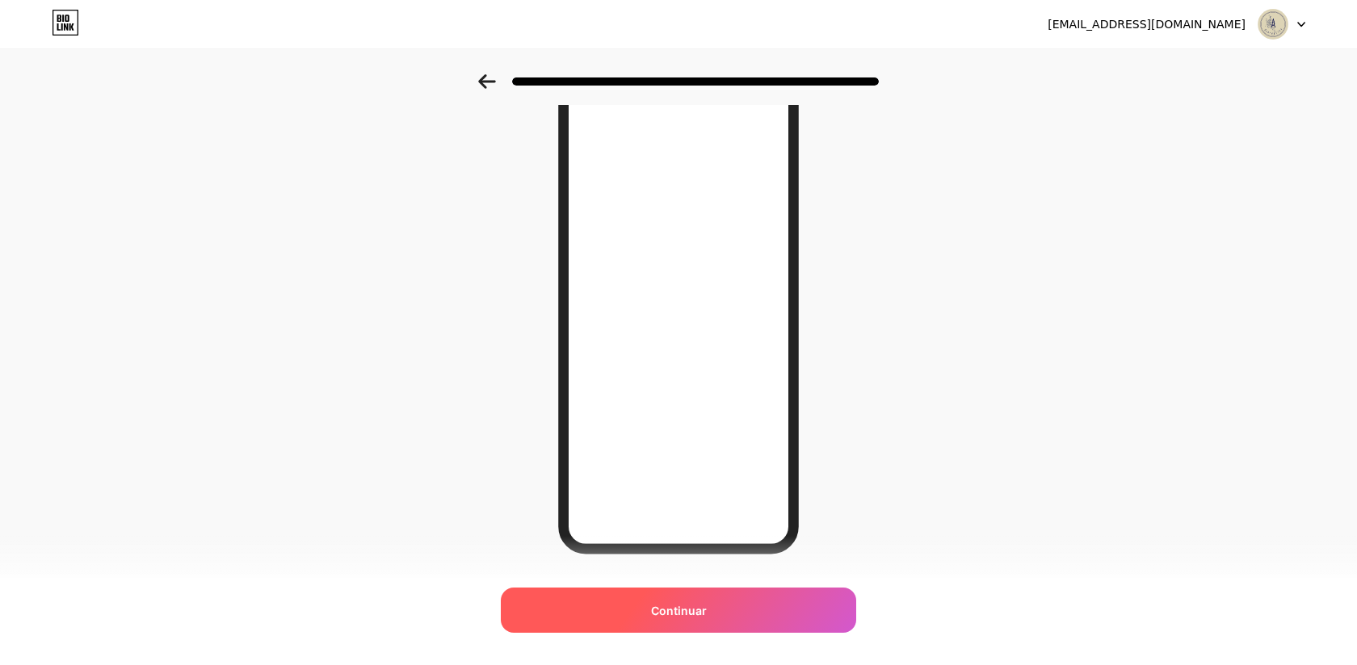
scroll to position [146, 0]
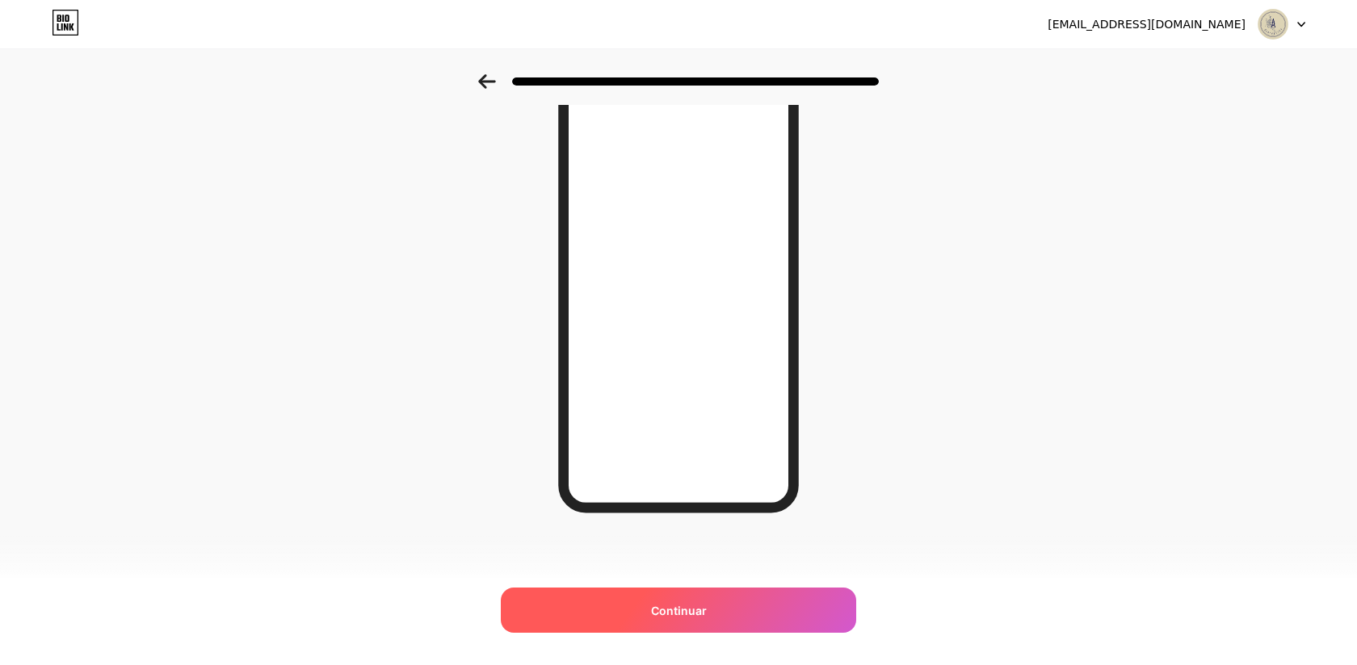
click at [699, 611] on font "Continuar" at bounding box center [679, 611] width 56 height 14
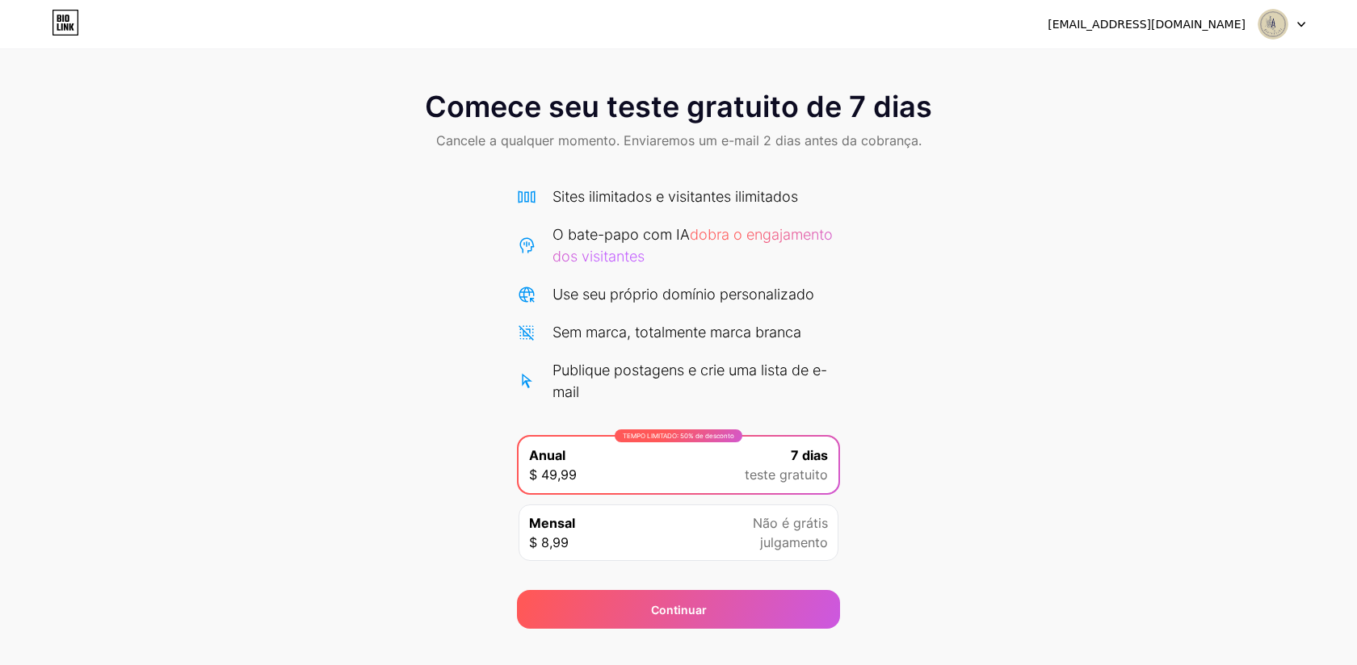
scroll to position [28, 0]
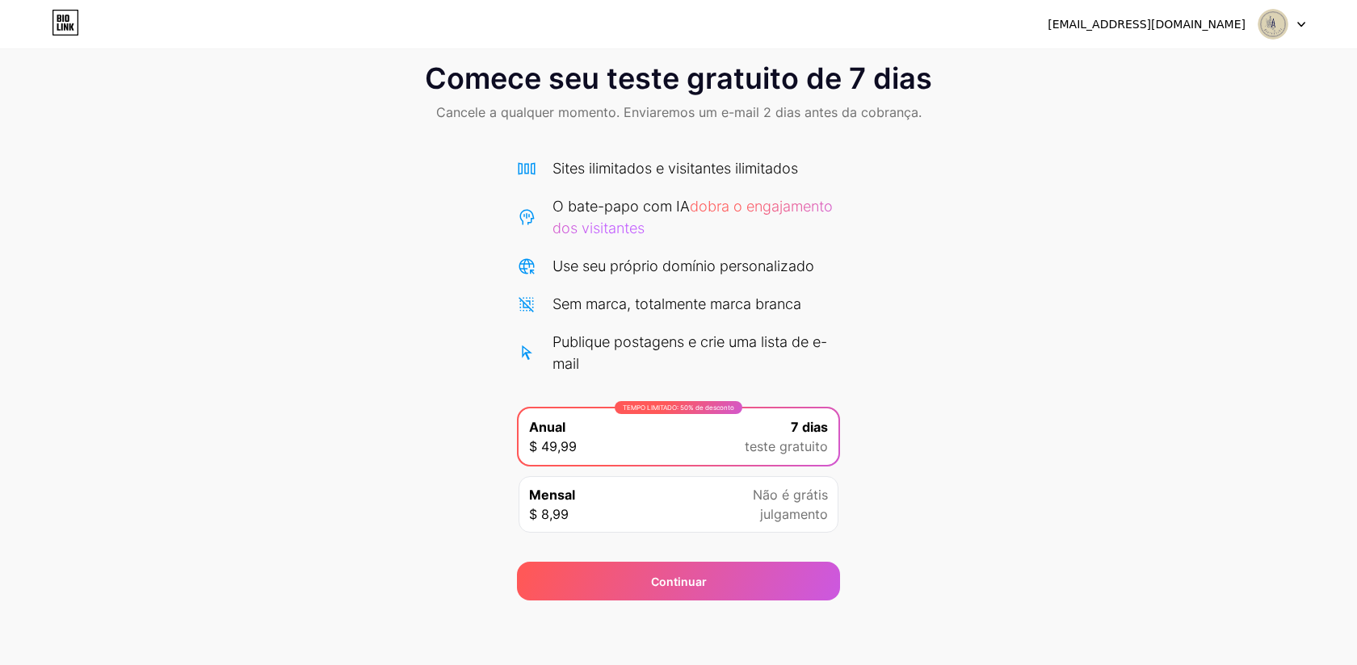
click at [59, 33] on icon at bounding box center [65, 23] width 27 height 26
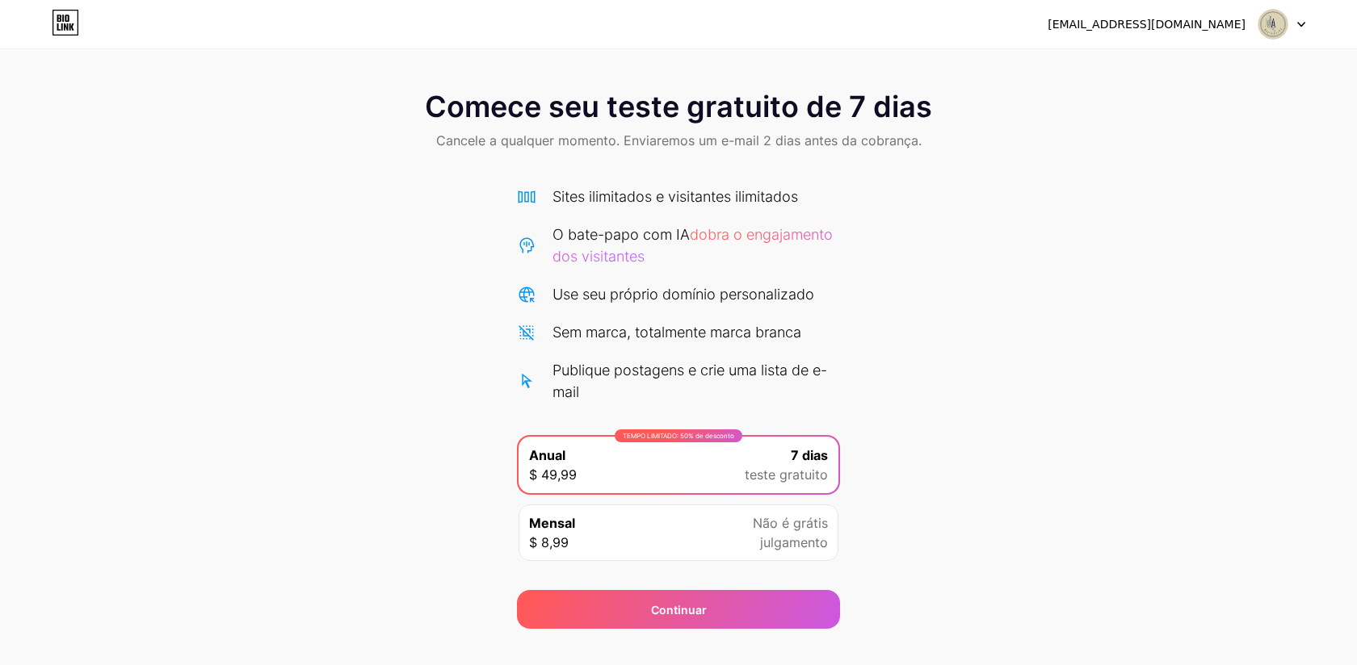
click at [1301, 29] on div at bounding box center [1281, 24] width 47 height 29
click at [911, 380] on div "Comece seu teste gratuito de 7 dias Cancele a qualquer momento. Enviaremos um e…" at bounding box center [678, 351] width 1357 height 555
click at [735, 153] on div "Comece seu teste gratuito de 7 dias Cancele a qualquer momento. Enviaremos um e…" at bounding box center [678, 121] width 1357 height 95
click at [66, 28] on icon at bounding box center [66, 26] width 4 height 7
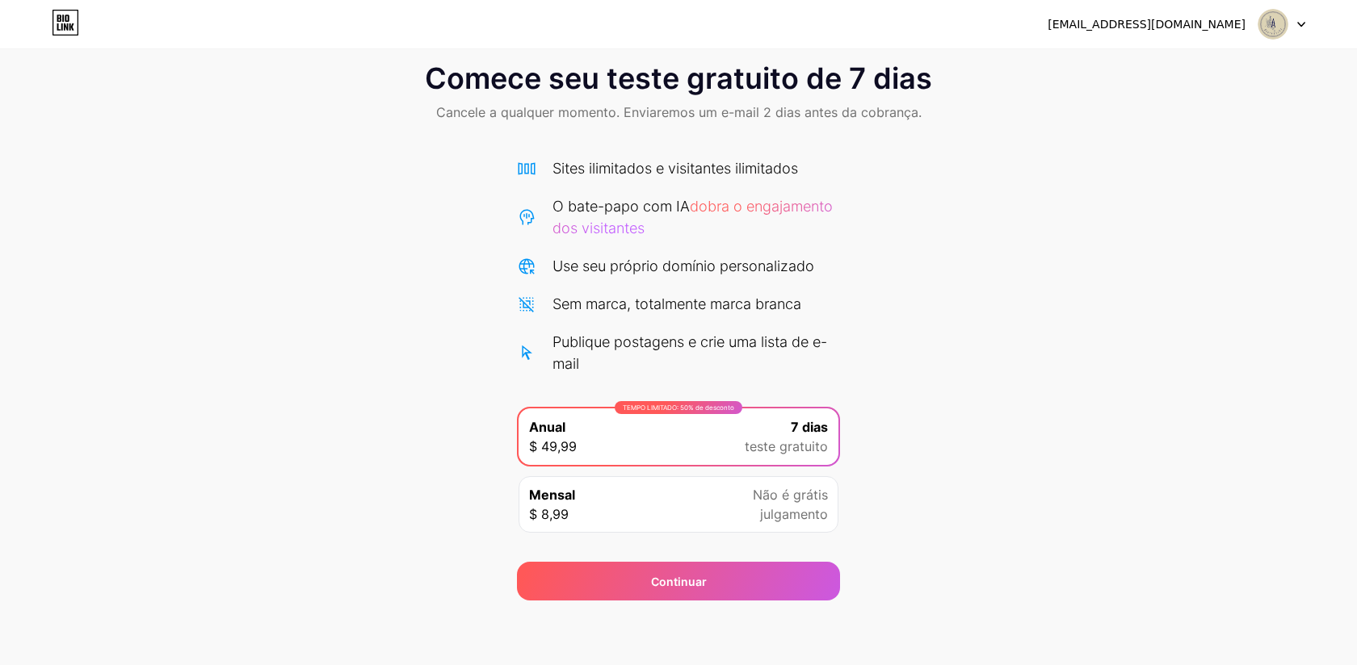
click at [1293, 22] on div at bounding box center [1281, 24] width 47 height 29
click at [1133, 67] on font "Sair" at bounding box center [1131, 66] width 22 height 14
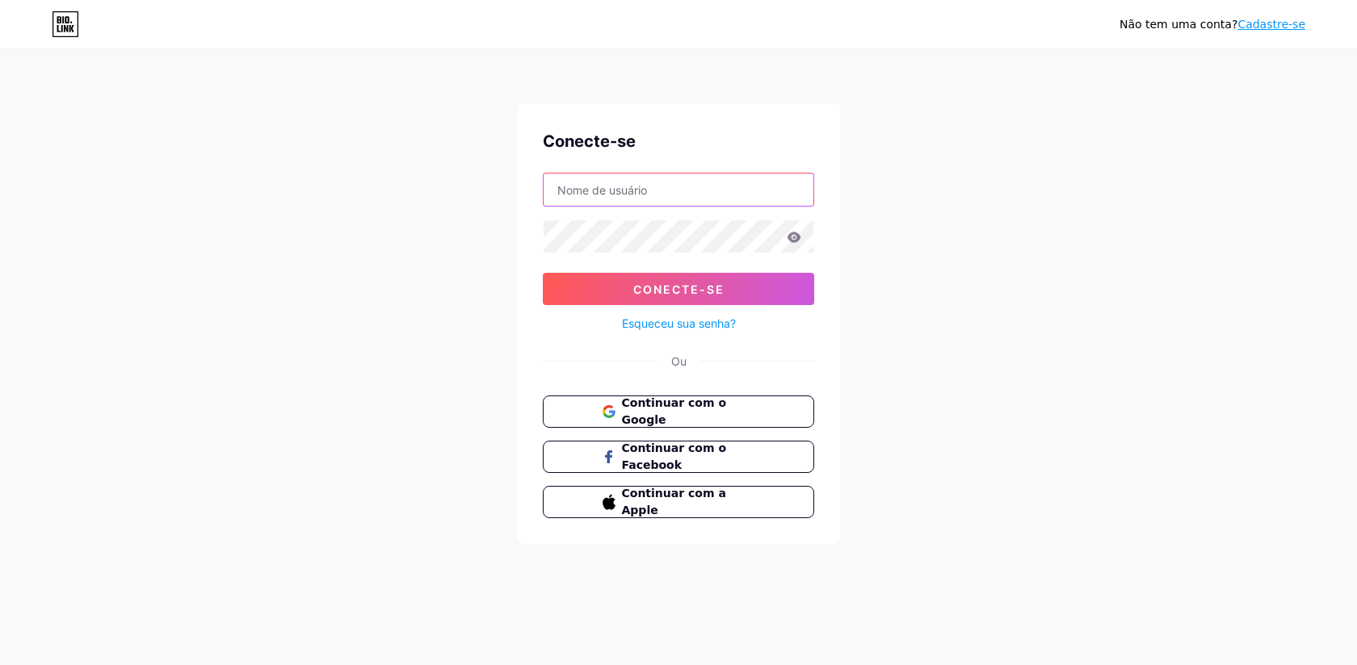
type input "[EMAIL_ADDRESS][DOMAIN_NAME]"
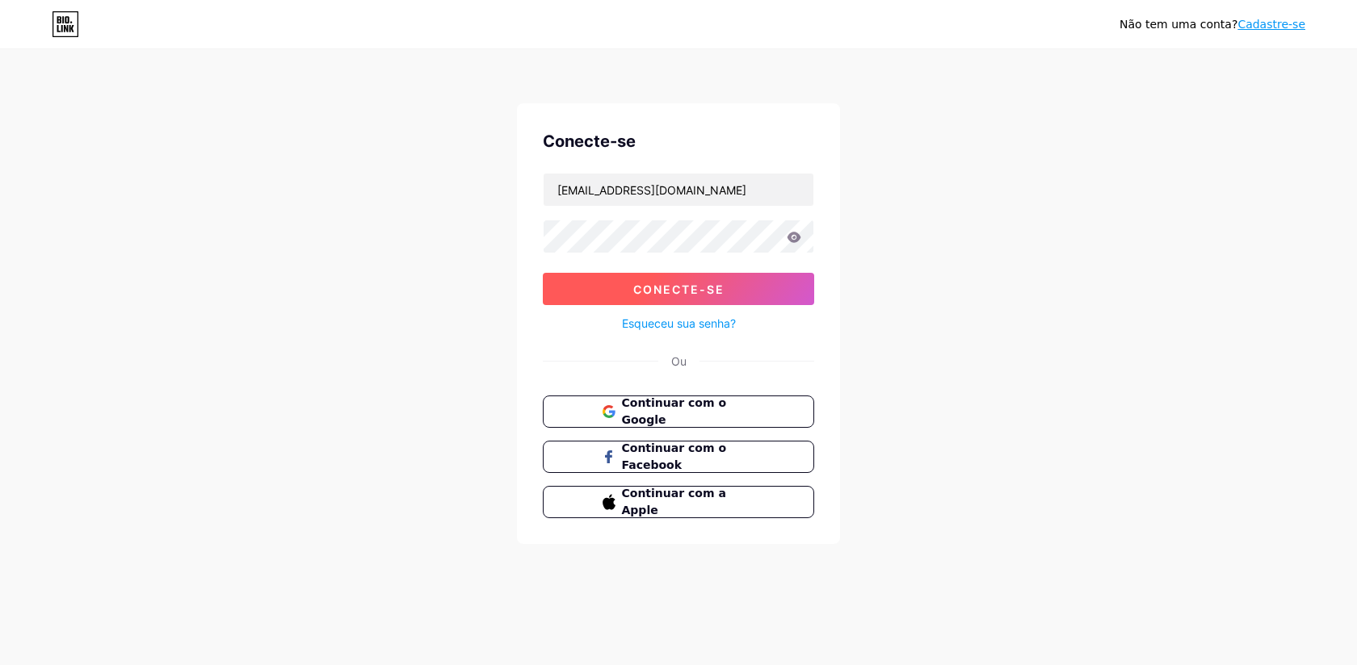
click at [703, 293] on font "Conecte-se" at bounding box center [678, 290] width 91 height 14
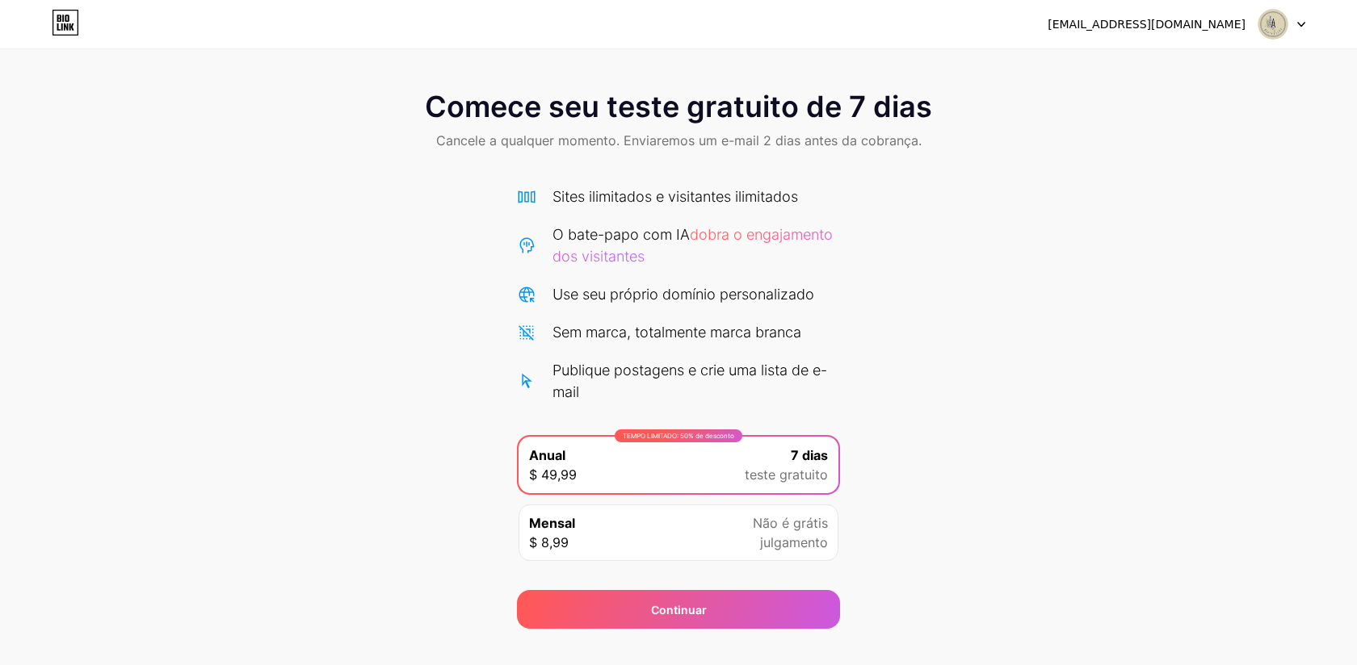
click at [1291, 24] on div at bounding box center [1281, 24] width 47 height 29
click at [1221, 48] on li "Sair" at bounding box center [1204, 66] width 200 height 44
